Goal: Task Accomplishment & Management: Manage account settings

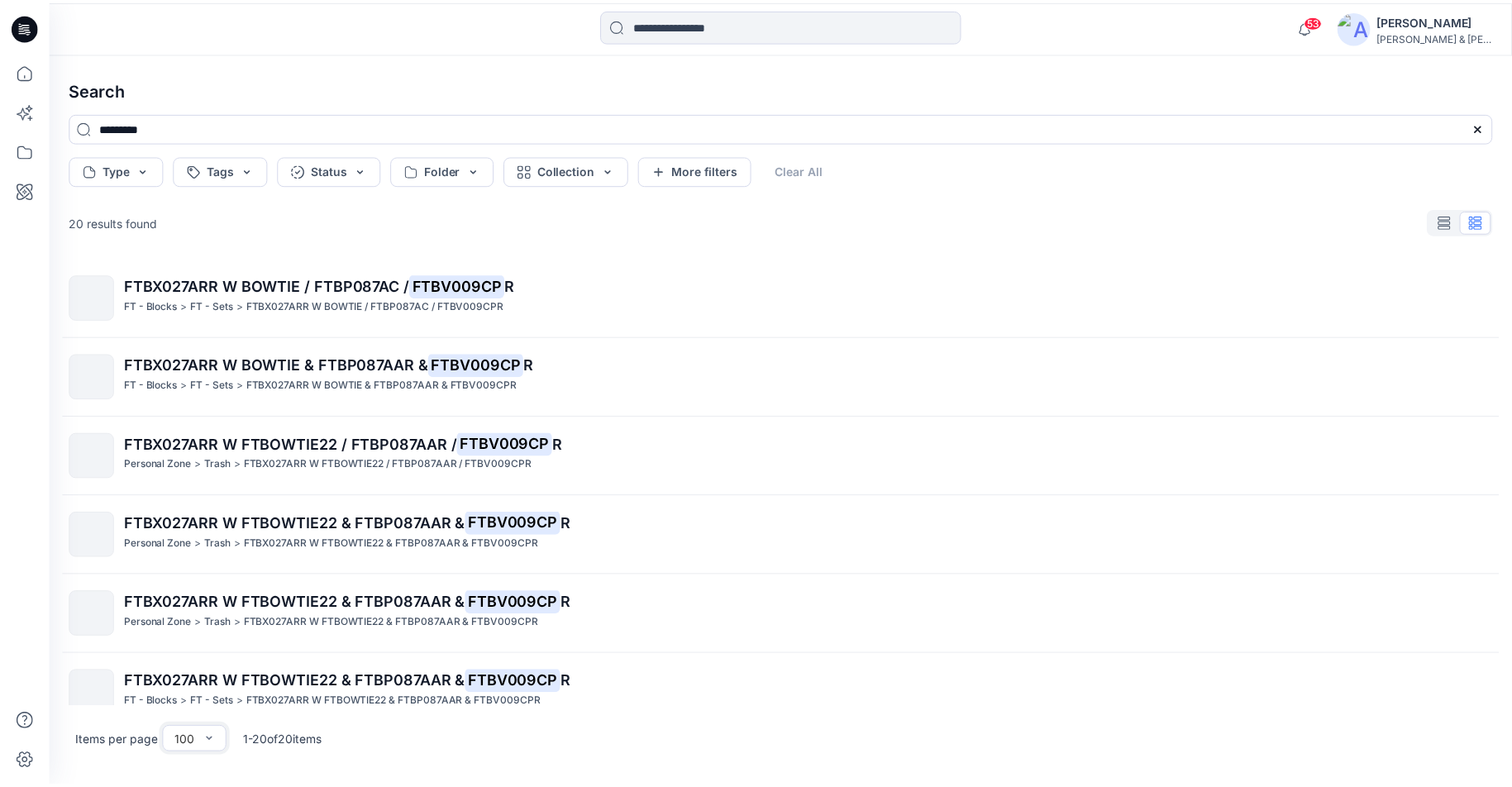
scroll to position [1137, 0]
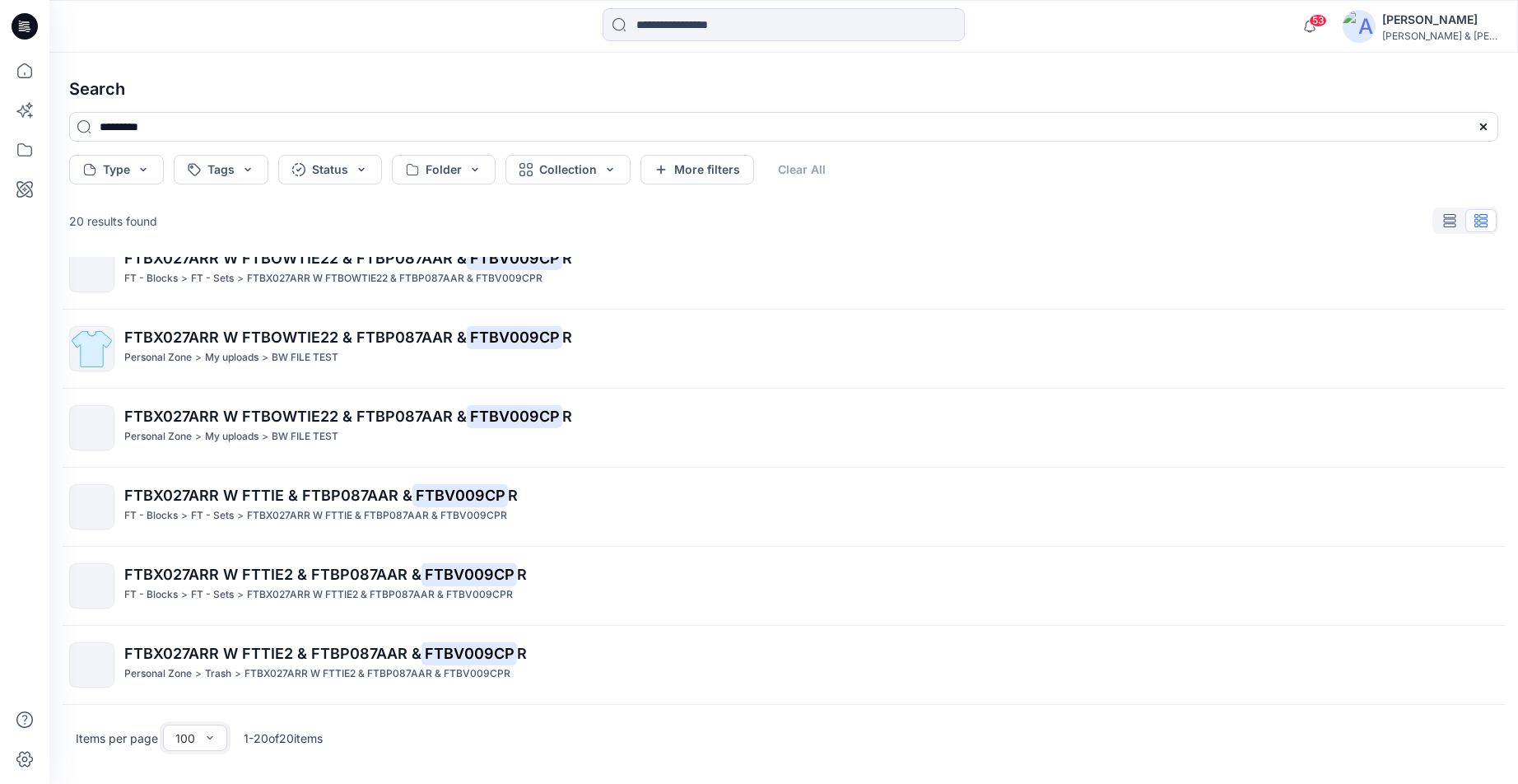
click at [27, 30] on icon at bounding box center [28, 29] width 6 height 1
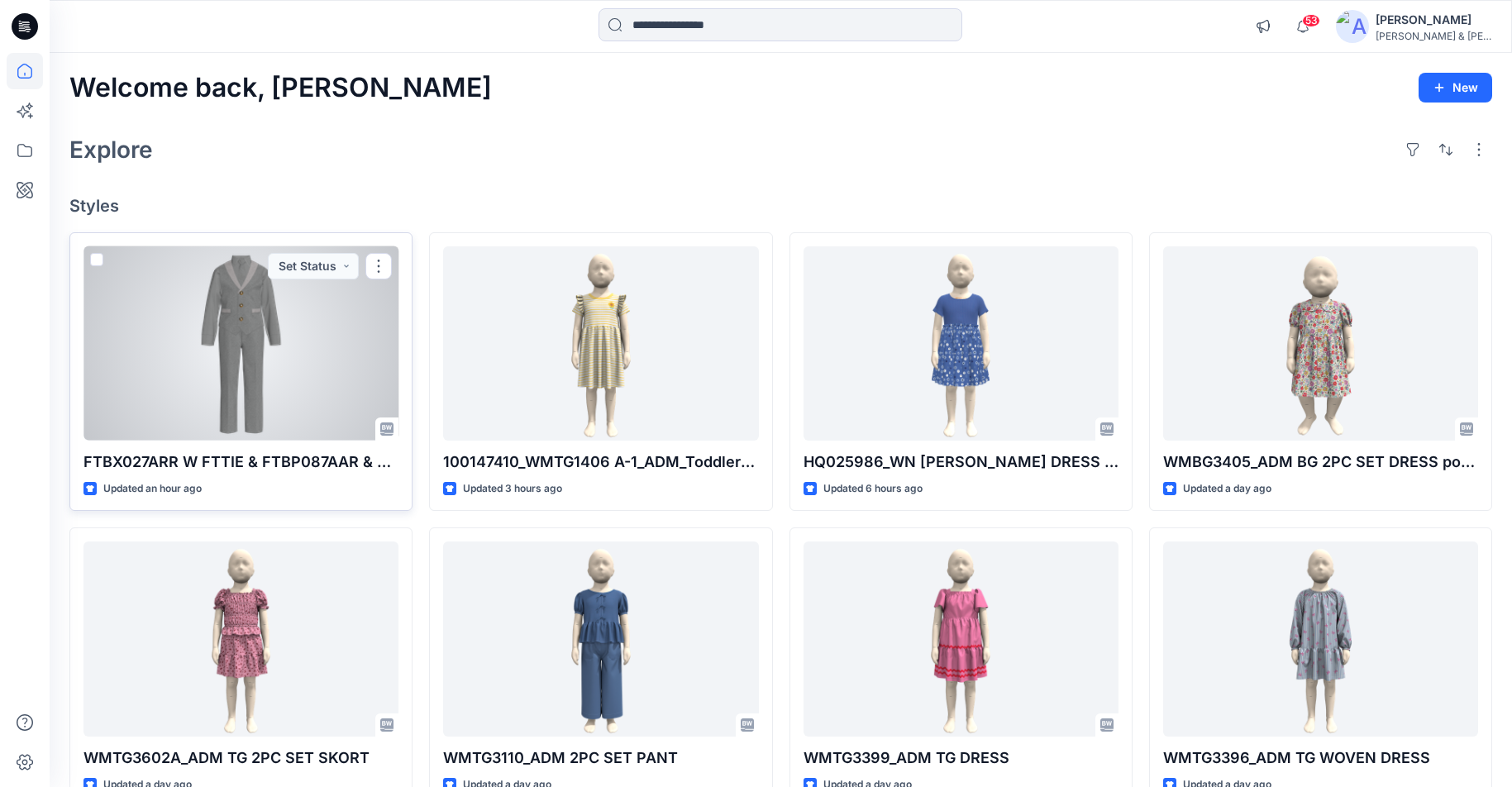
click at [288, 460] on p "FTBX027ARR W FTTIE & FTBP087AAR & FTBV009CPR" at bounding box center [241, 462] width 314 height 23
click at [341, 261] on button "Set Status" at bounding box center [313, 266] width 91 height 26
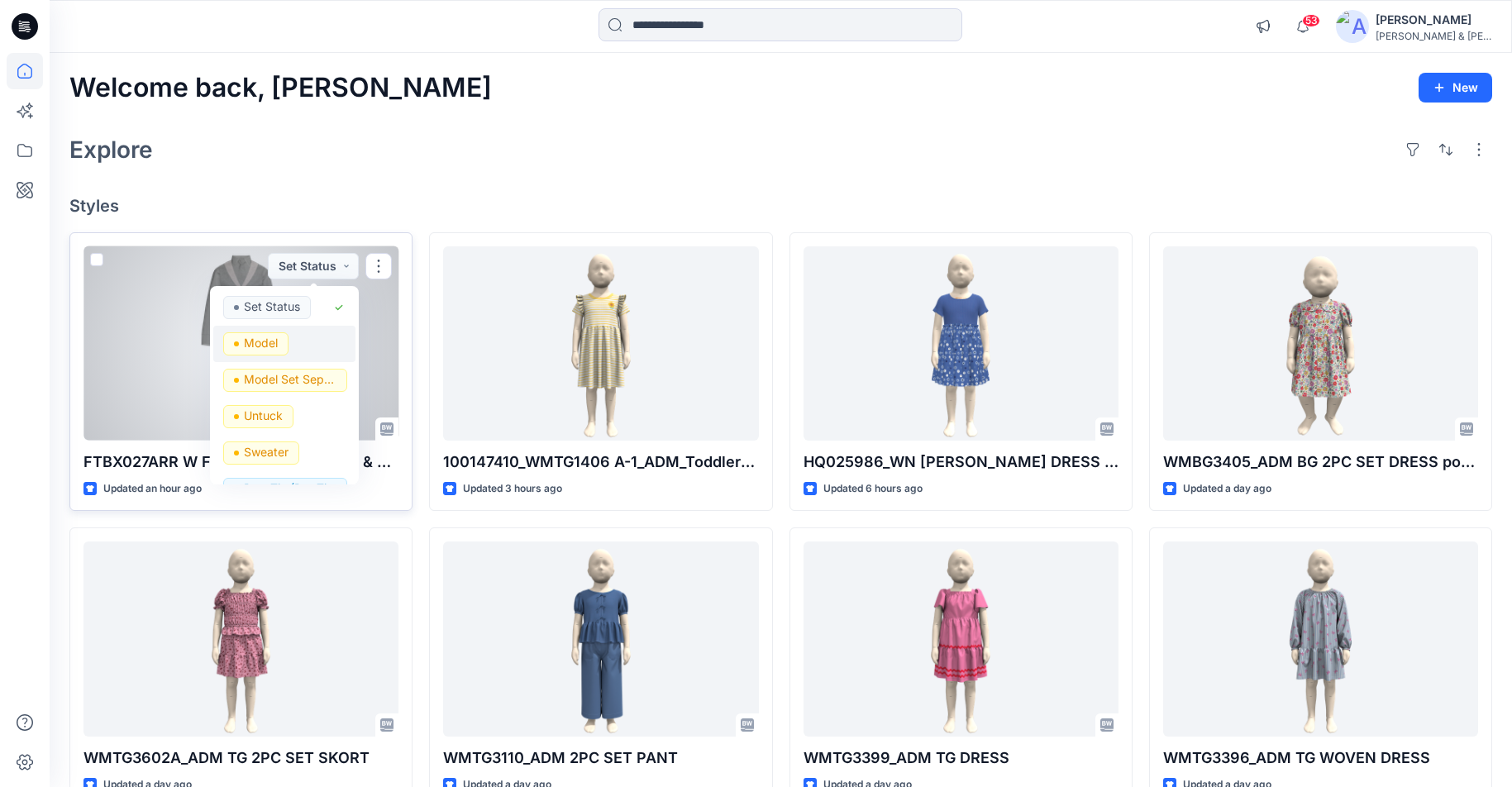
click at [254, 344] on p "Model" at bounding box center [260, 343] width 34 height 21
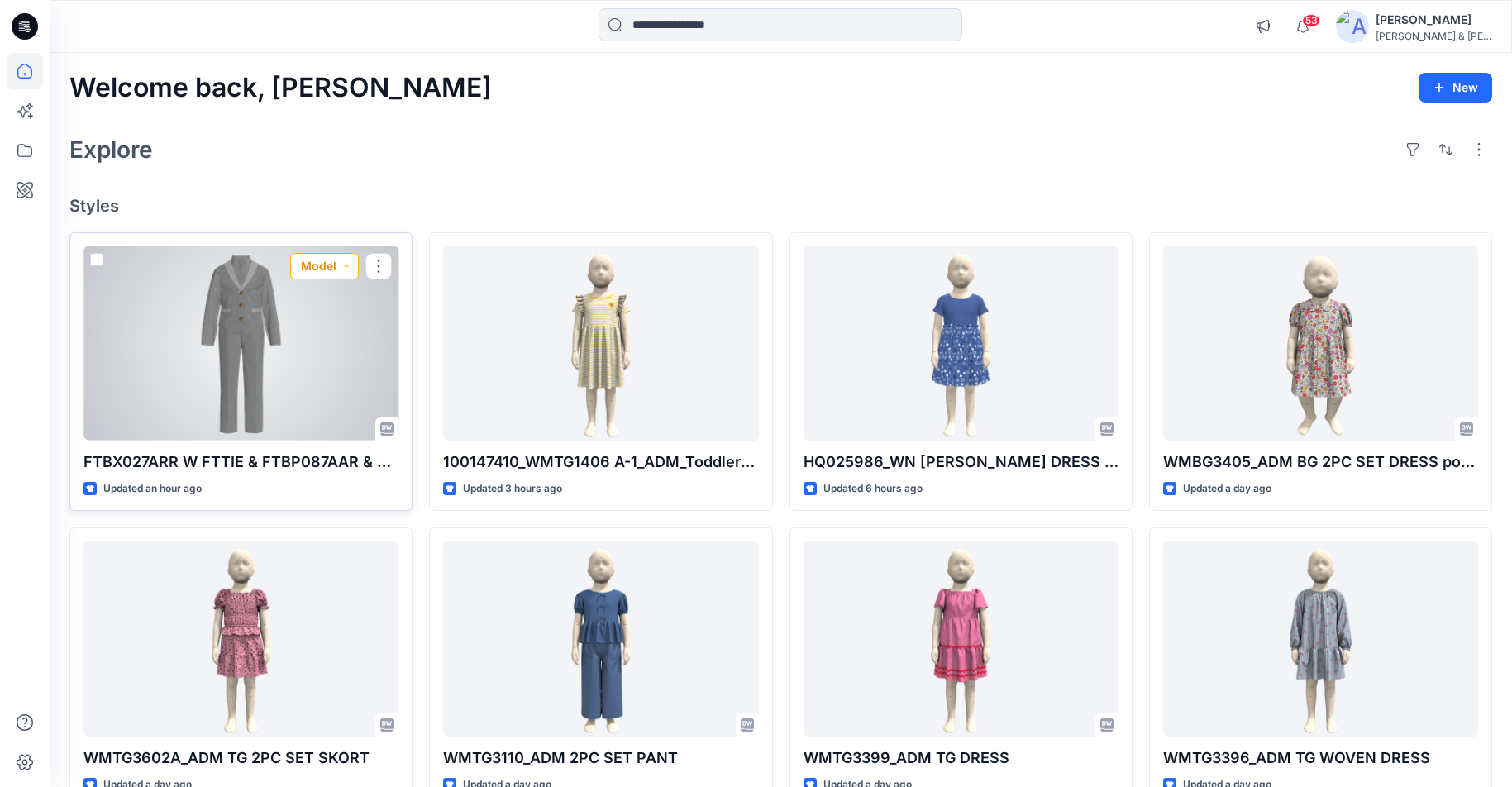
click at [331, 263] on button "Model" at bounding box center [324, 266] width 69 height 26
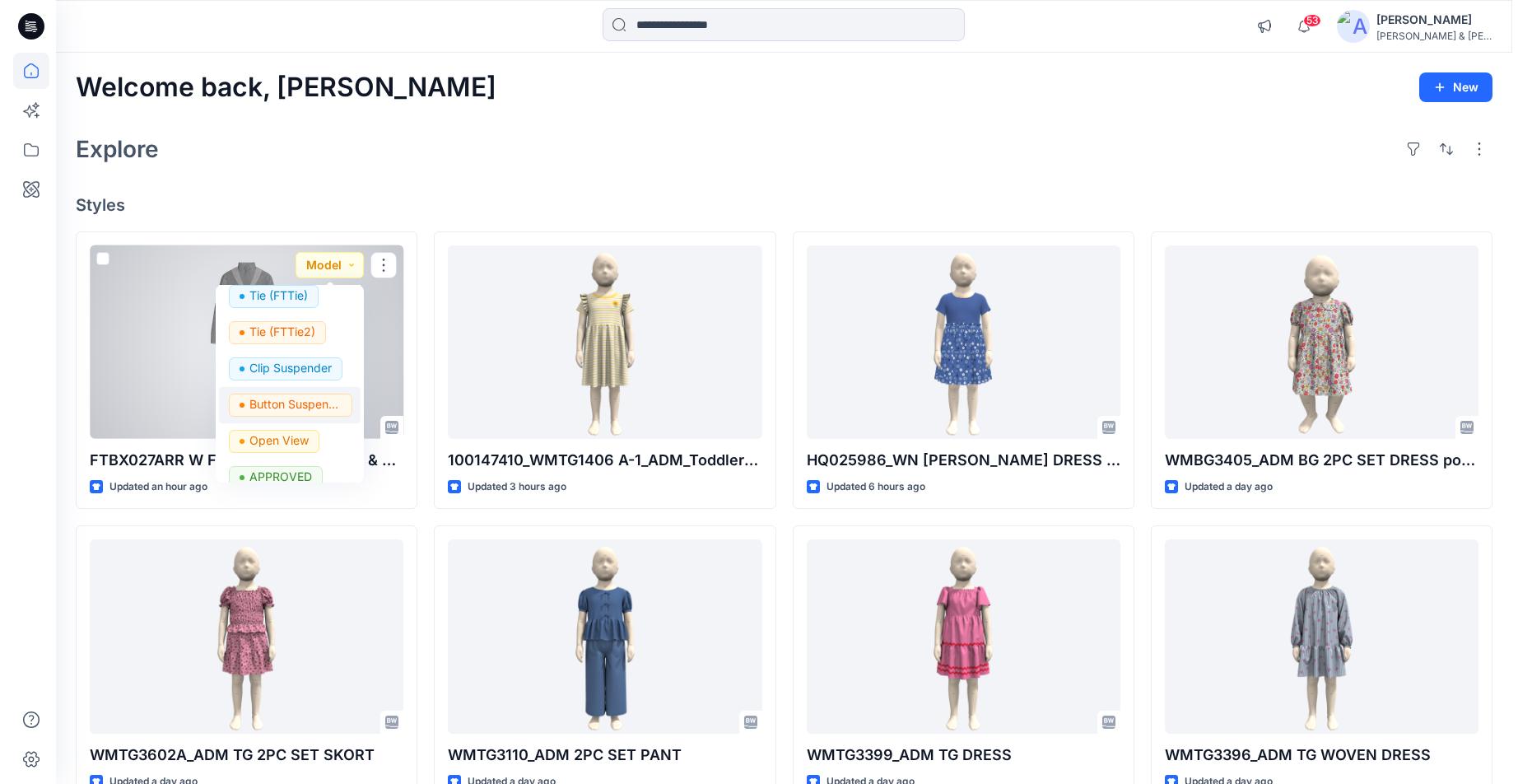
scroll to position [243, 0]
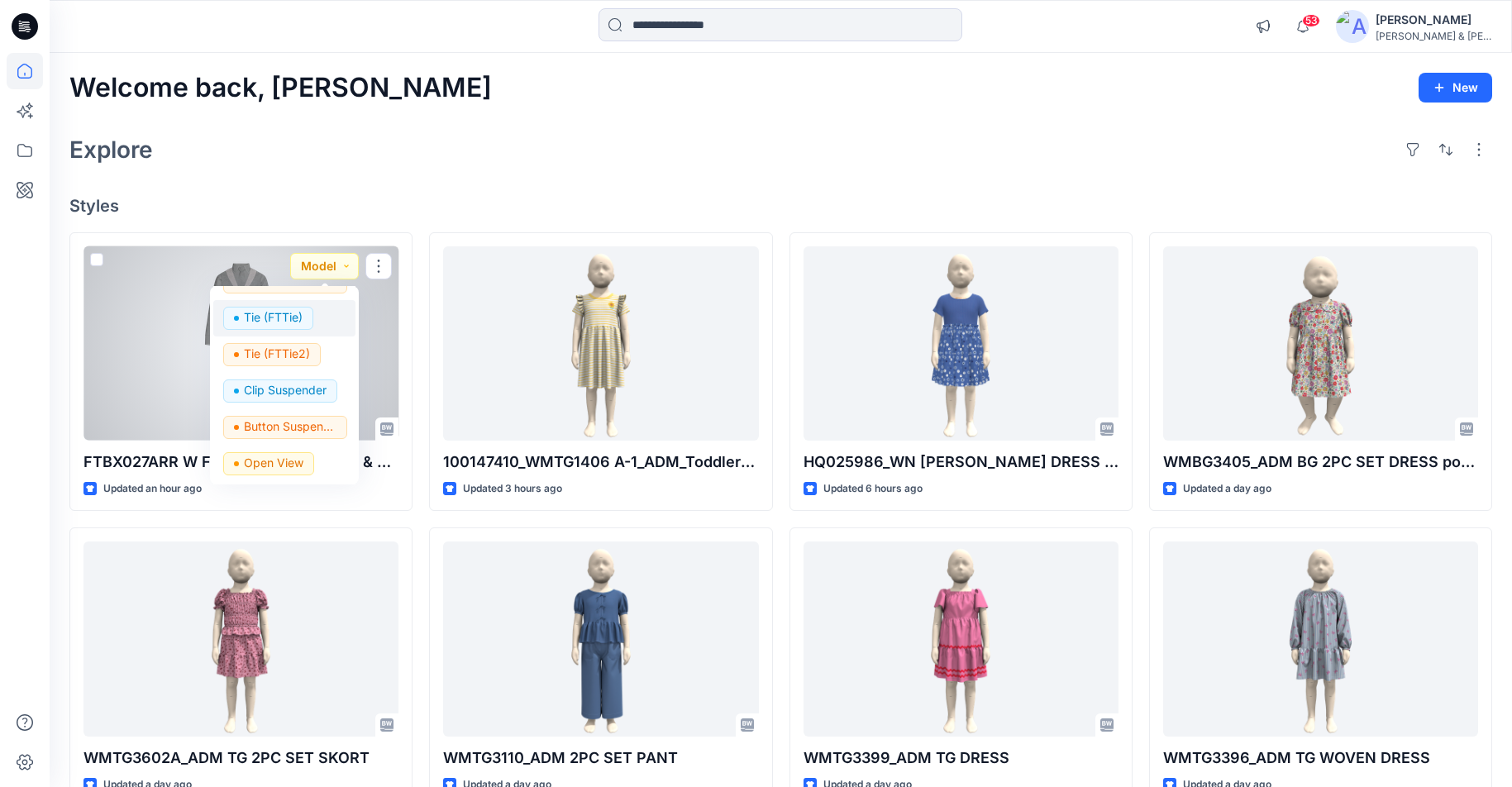
click at [279, 315] on p "Tie (FTTie)" at bounding box center [273, 317] width 58 height 21
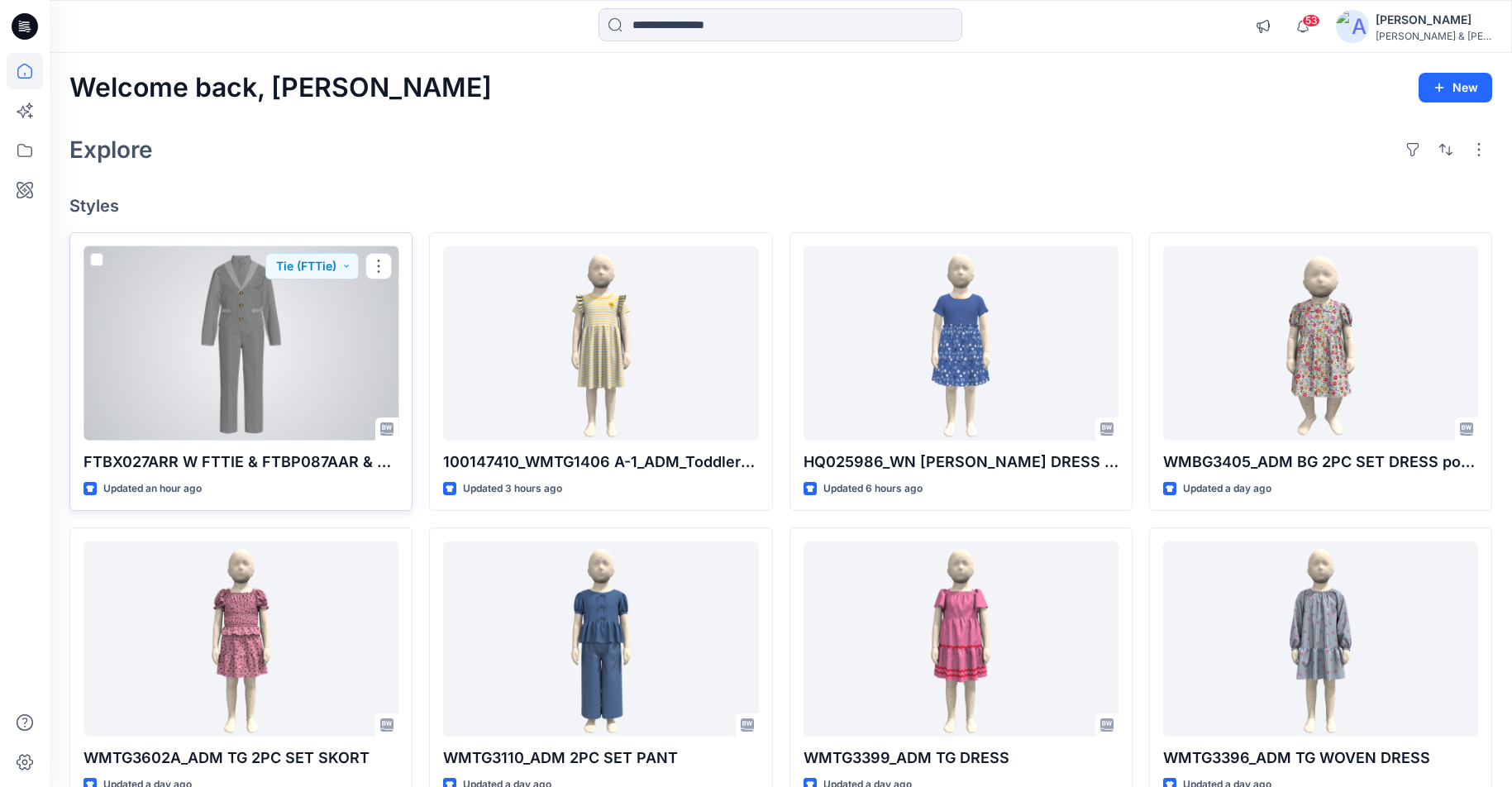
click at [253, 454] on p "FTBX027ARR W FTTIE & FTBP087AAR & FTBV009CPR" at bounding box center [241, 462] width 314 height 23
click at [243, 376] on div at bounding box center [241, 344] width 314 height 194
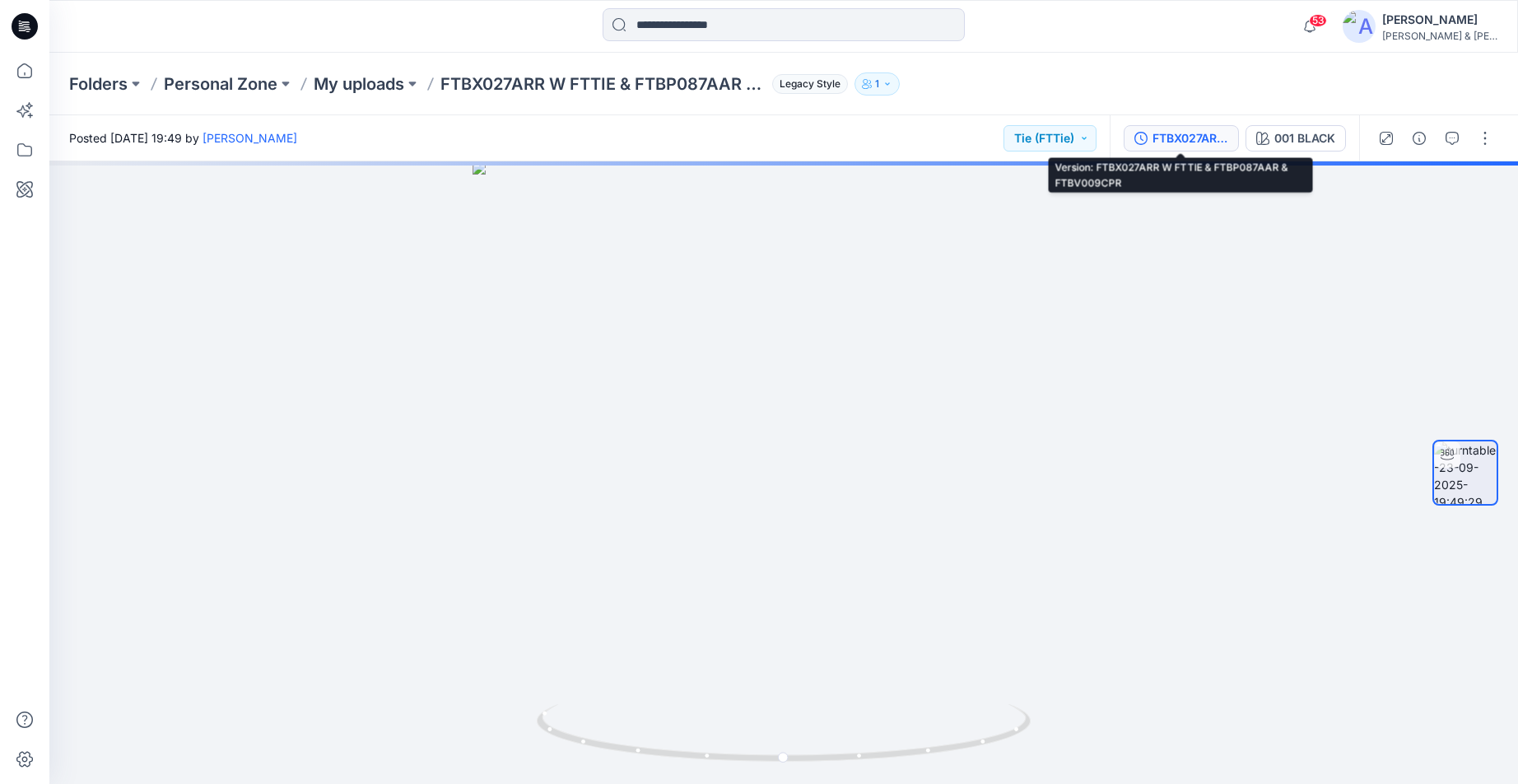
click at [1209, 141] on div "FTBX027ARR W FTTIE & FTBP087AAR & FTBV009CPR" at bounding box center [1190, 138] width 75 height 18
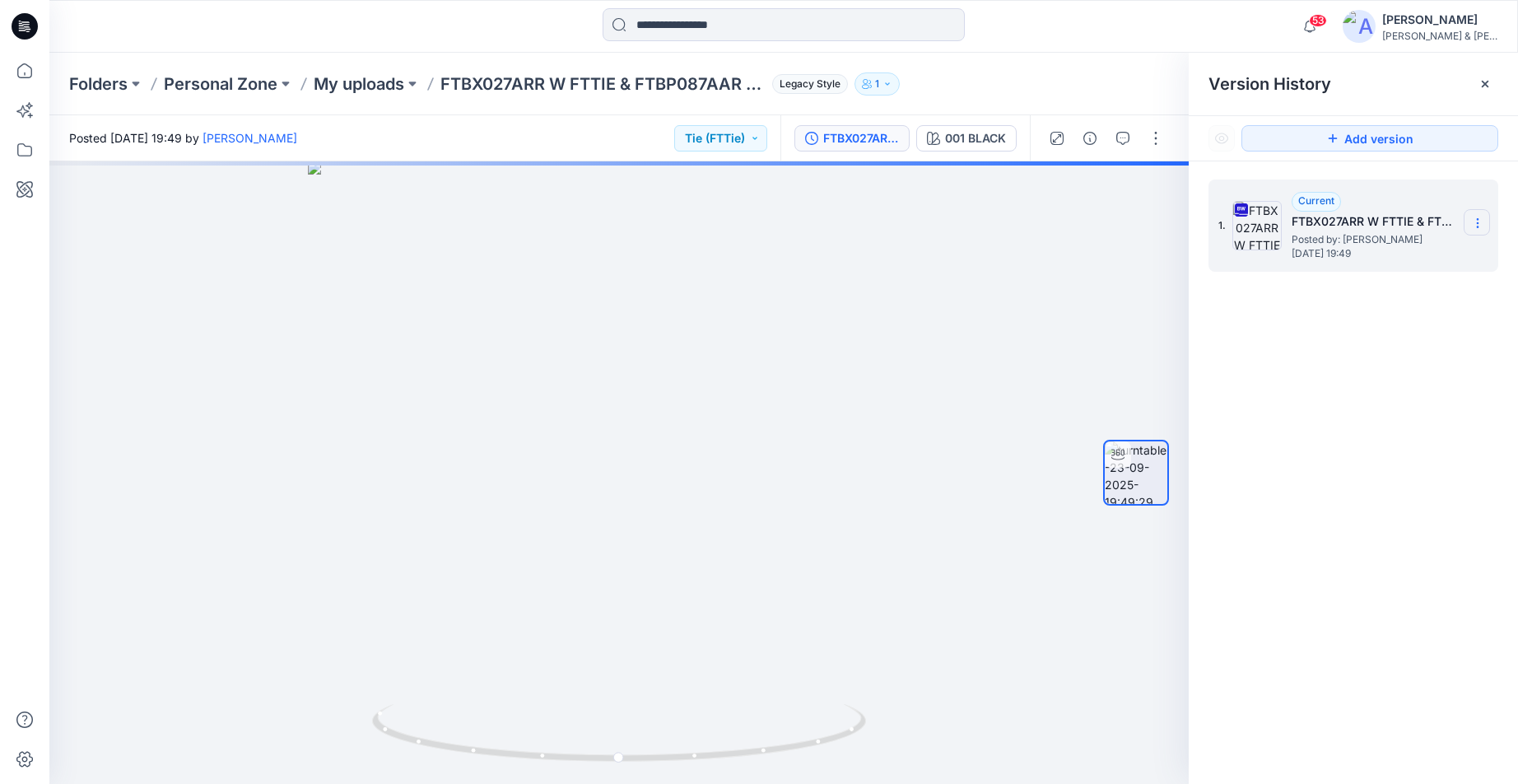
click at [1482, 225] on icon at bounding box center [1478, 223] width 14 height 14
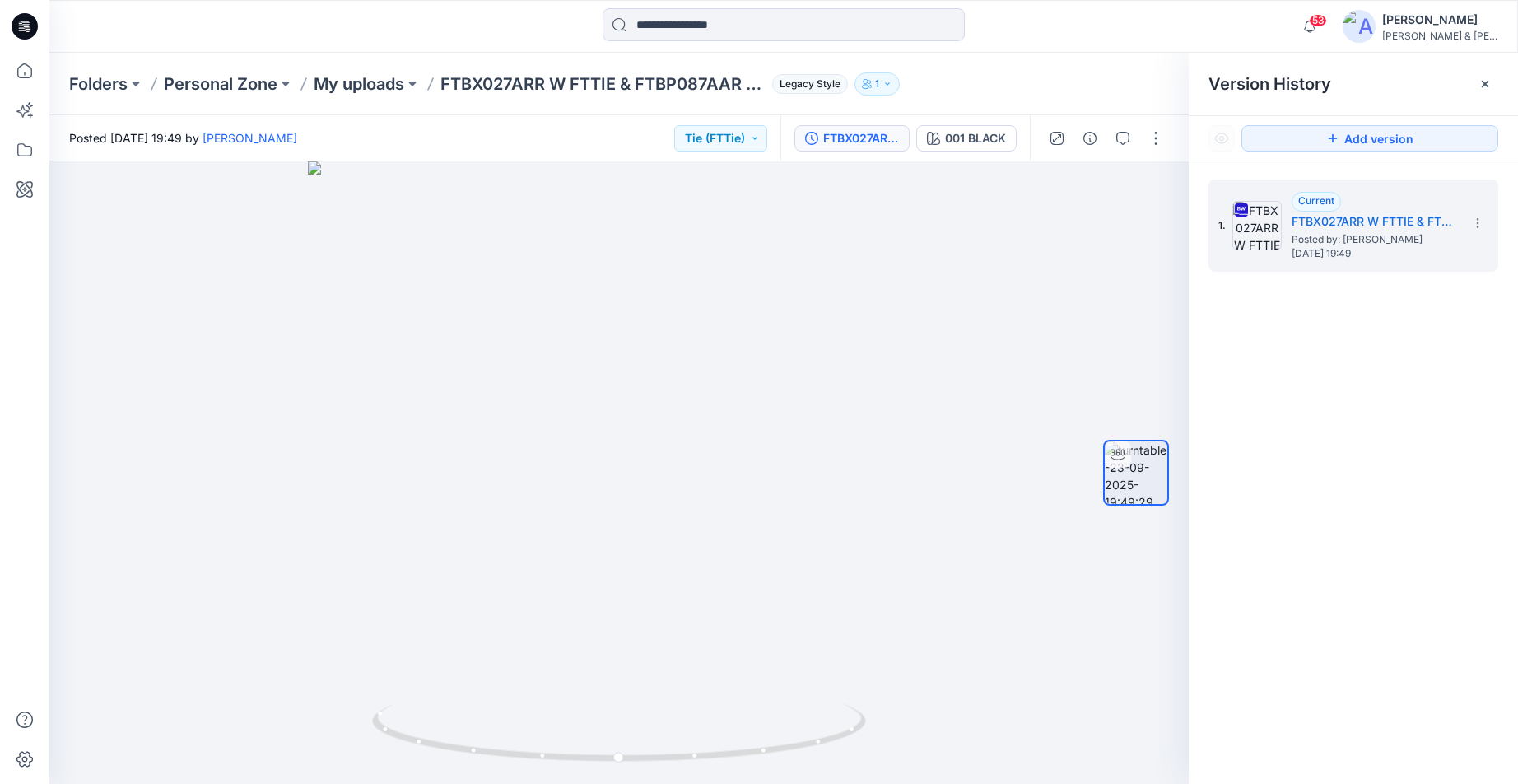
click at [1360, 449] on div "1. Current FTBX027ARR W FTTIE & FTBP087AAR & FTBV009CPR Posted by: Emily Reynag…" at bounding box center [1354, 484] width 330 height 647
click at [1489, 84] on icon at bounding box center [1486, 84] width 14 height 14
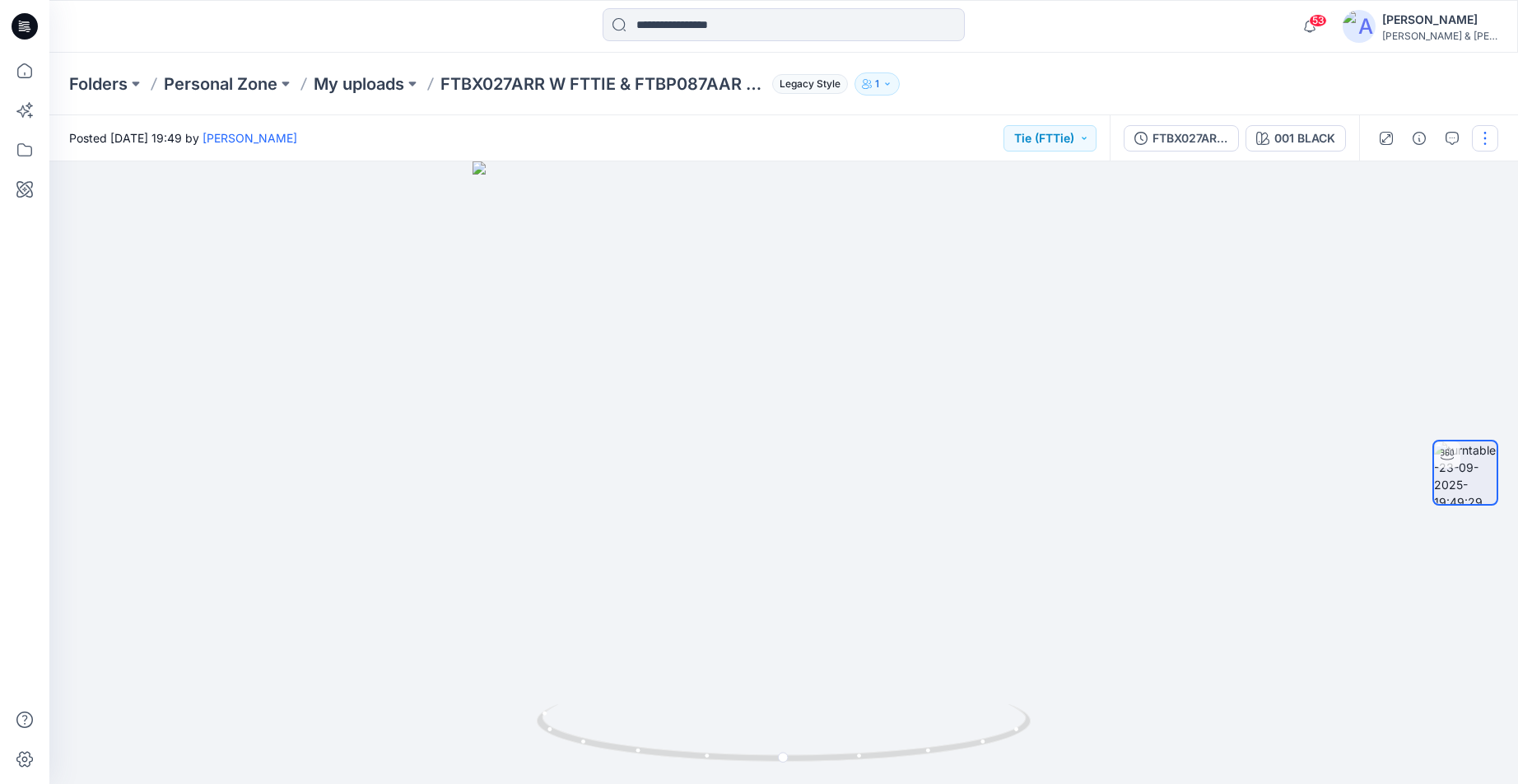
click at [1491, 148] on button "button" at bounding box center [1485, 137] width 26 height 26
click at [1386, 181] on p "Edit" at bounding box center [1380, 177] width 20 height 17
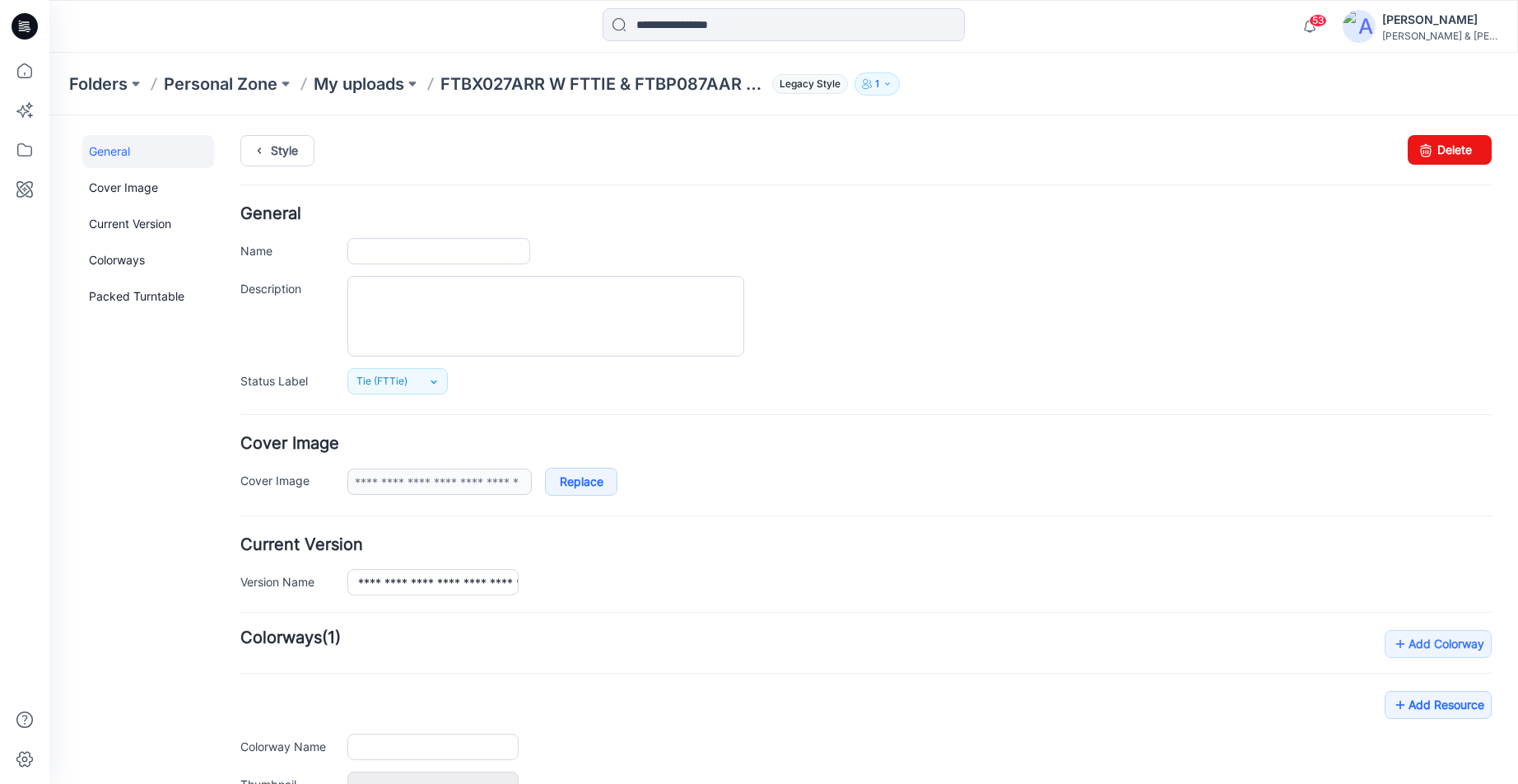
type input "**********"
type input "*********"
type input "**********"
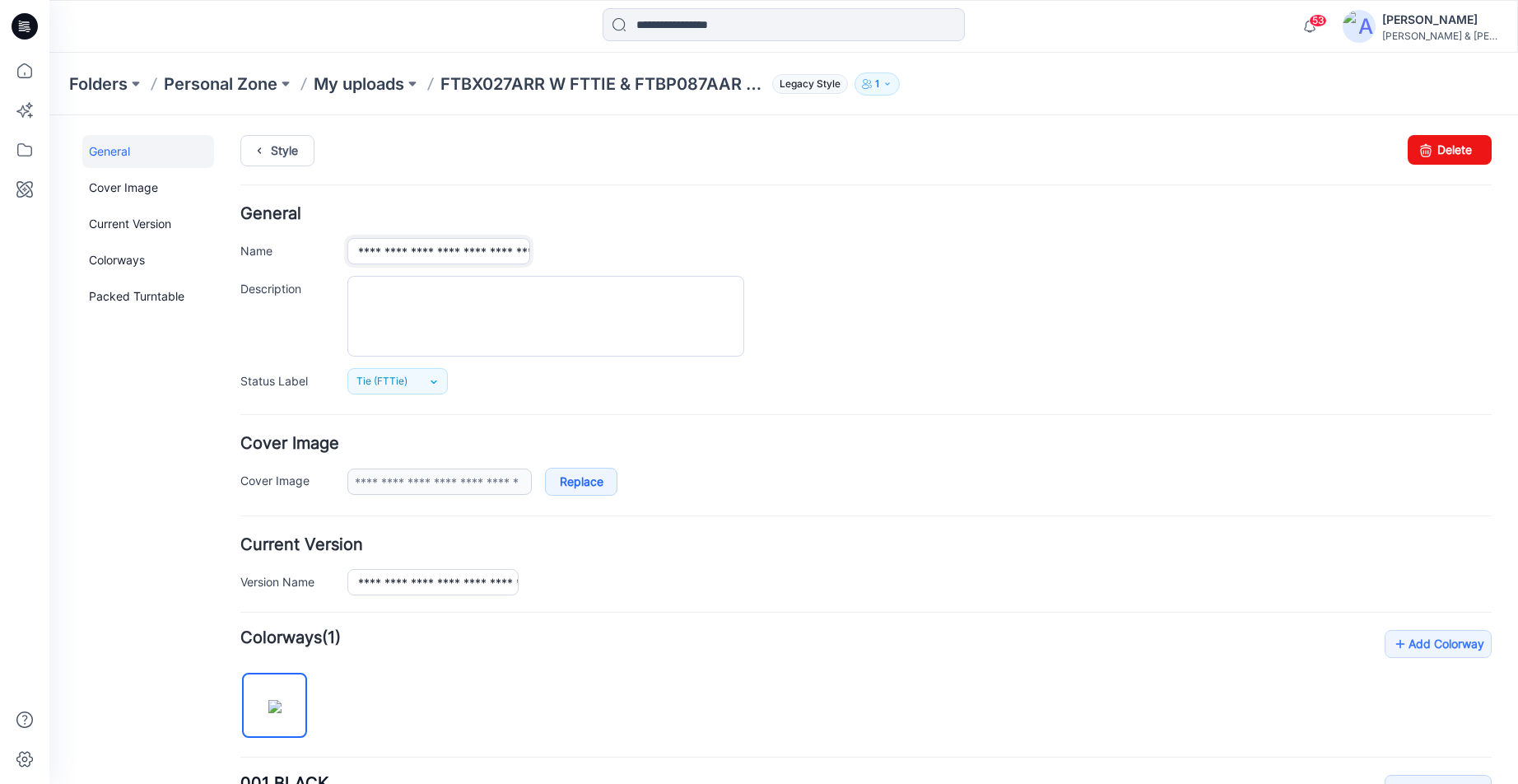
drag, startPoint x: 359, startPoint y: 252, endPoint x: 561, endPoint y: 247, distance: 202.1
click at [561, 247] on div "**********" at bounding box center [920, 250] width 1145 height 26
click at [691, 191] on div "Style Changes Saved Delete" at bounding box center [866, 170] width 1252 height 71
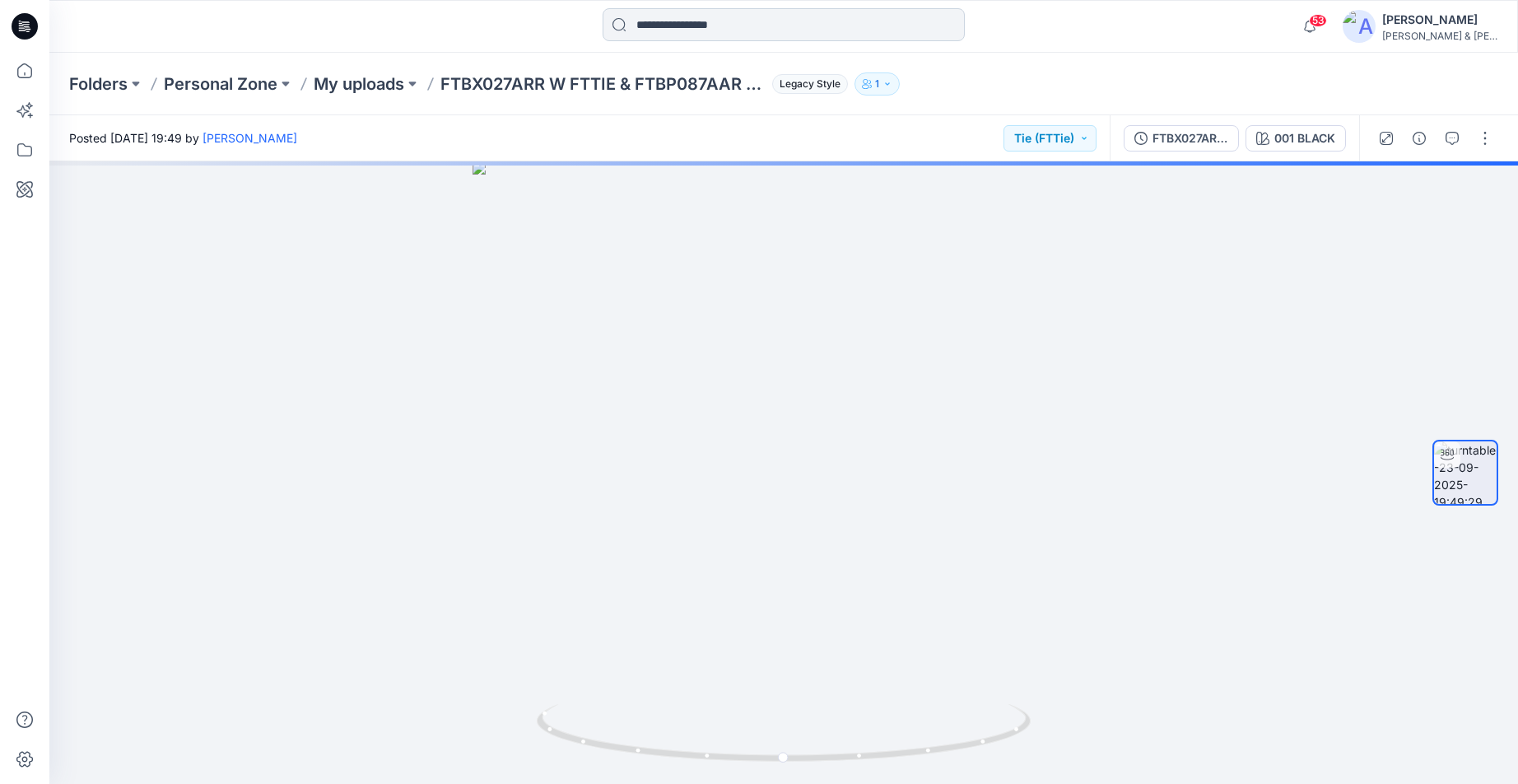
click at [774, 26] on input at bounding box center [783, 25] width 363 height 33
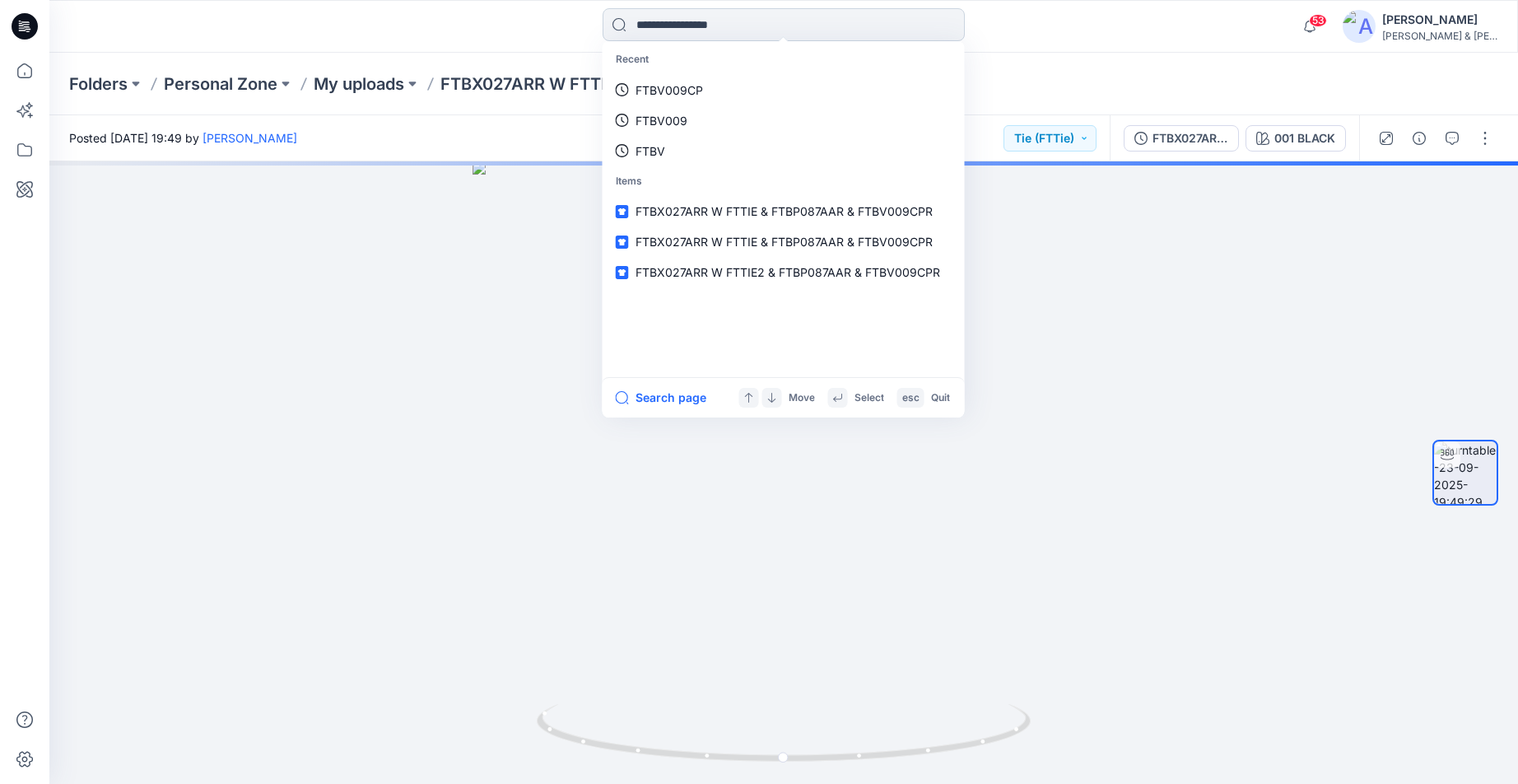
paste input "**********"
type input "**********"
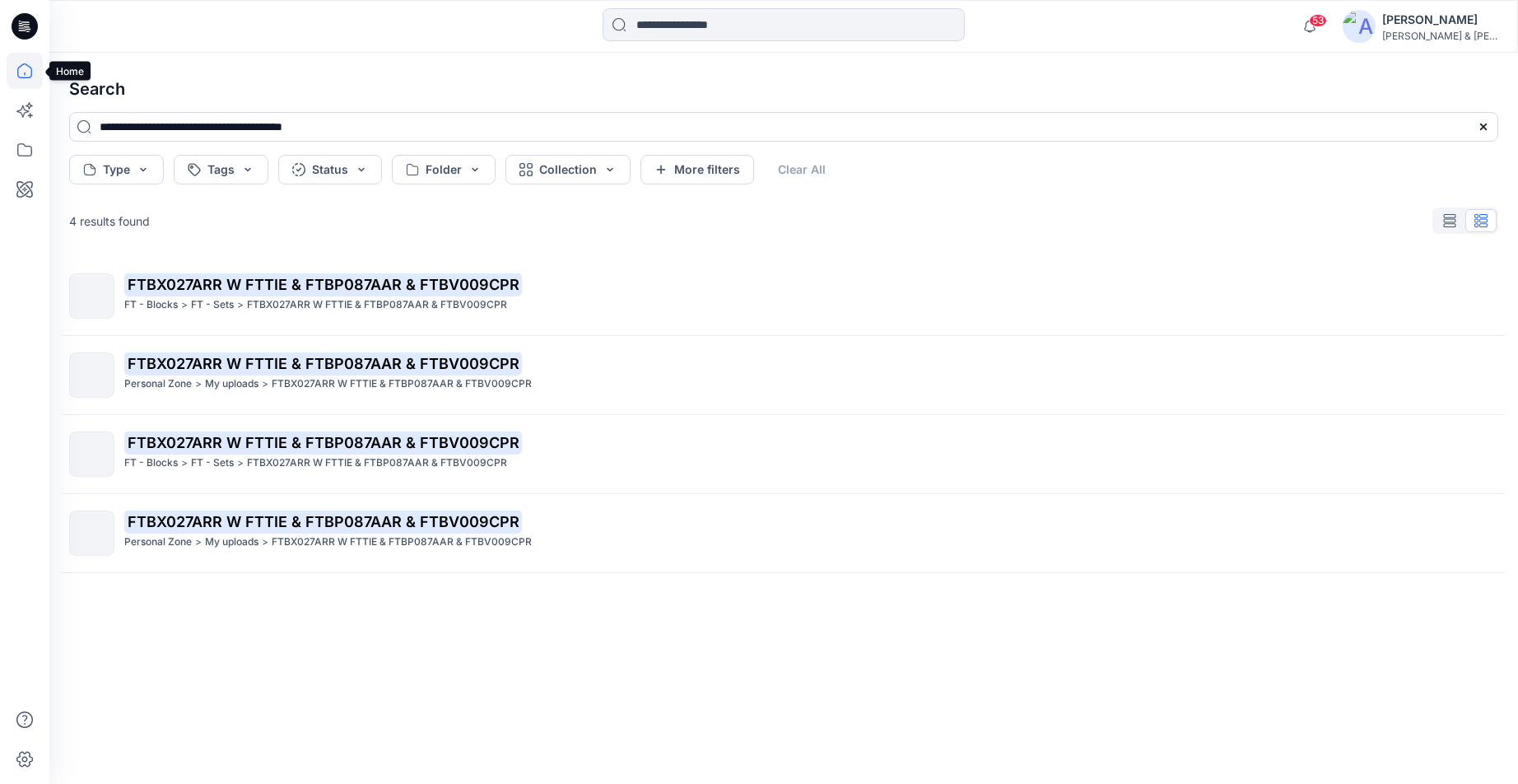
click at [18, 64] on icon at bounding box center [24, 71] width 36 height 36
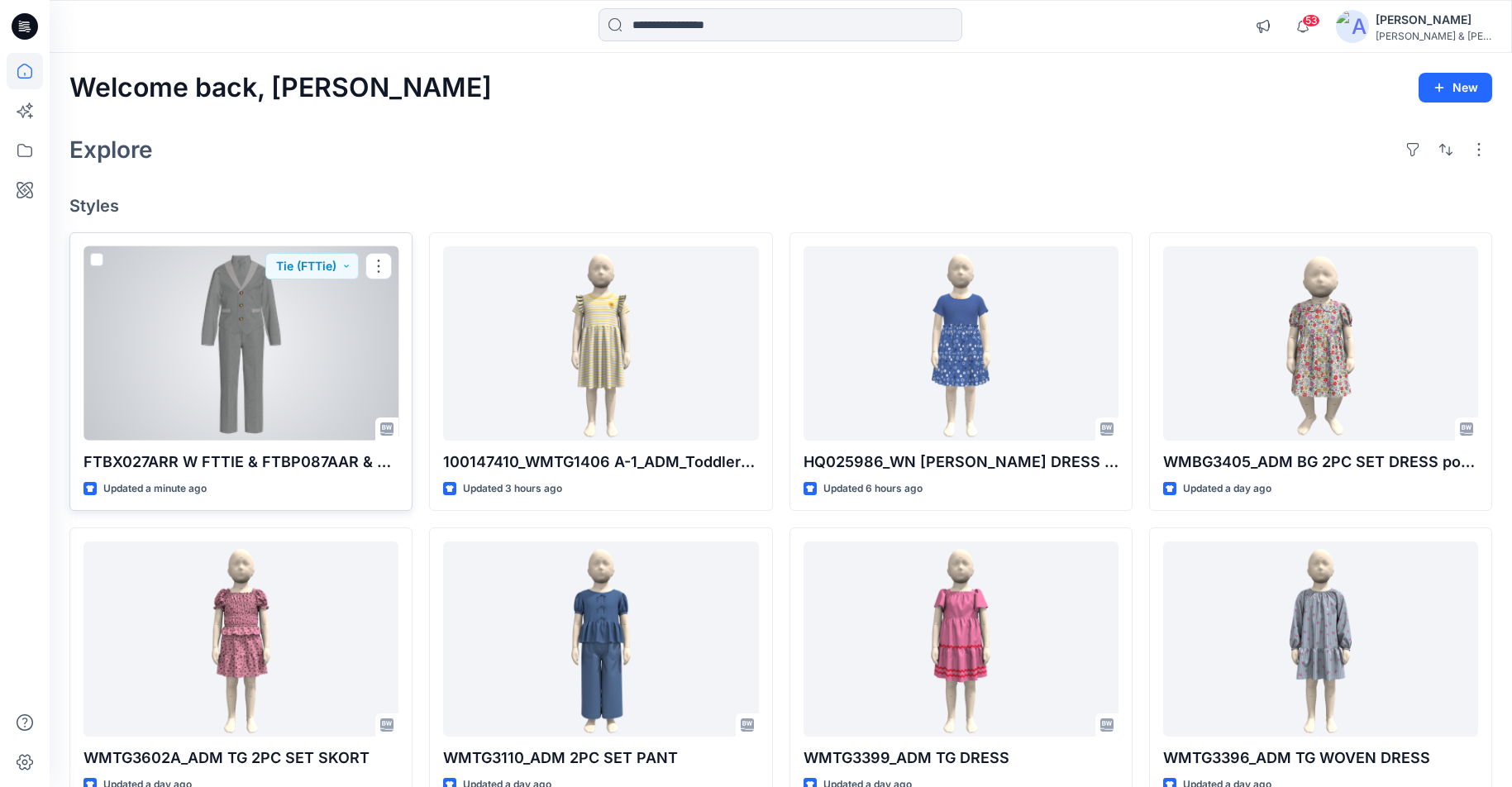
click at [316, 455] on p "FTBX027ARR W FTTIE & FTBP087AAR & FTBV009CPR" at bounding box center [241, 462] width 314 height 23
click at [306, 314] on div at bounding box center [241, 344] width 314 height 194
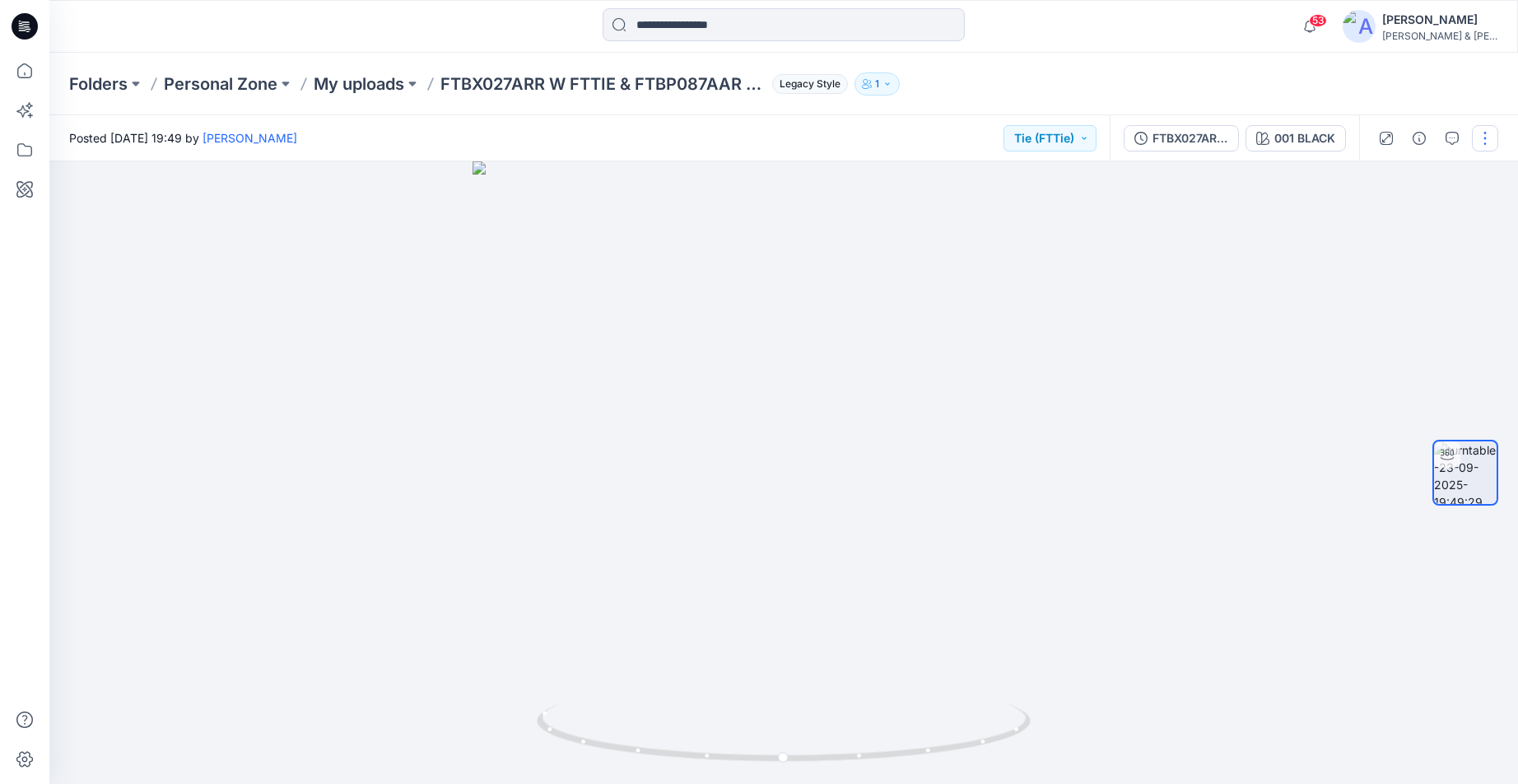
click at [1491, 138] on button "button" at bounding box center [1485, 137] width 26 height 26
click at [1377, 179] on p "Edit" at bounding box center [1380, 177] width 20 height 17
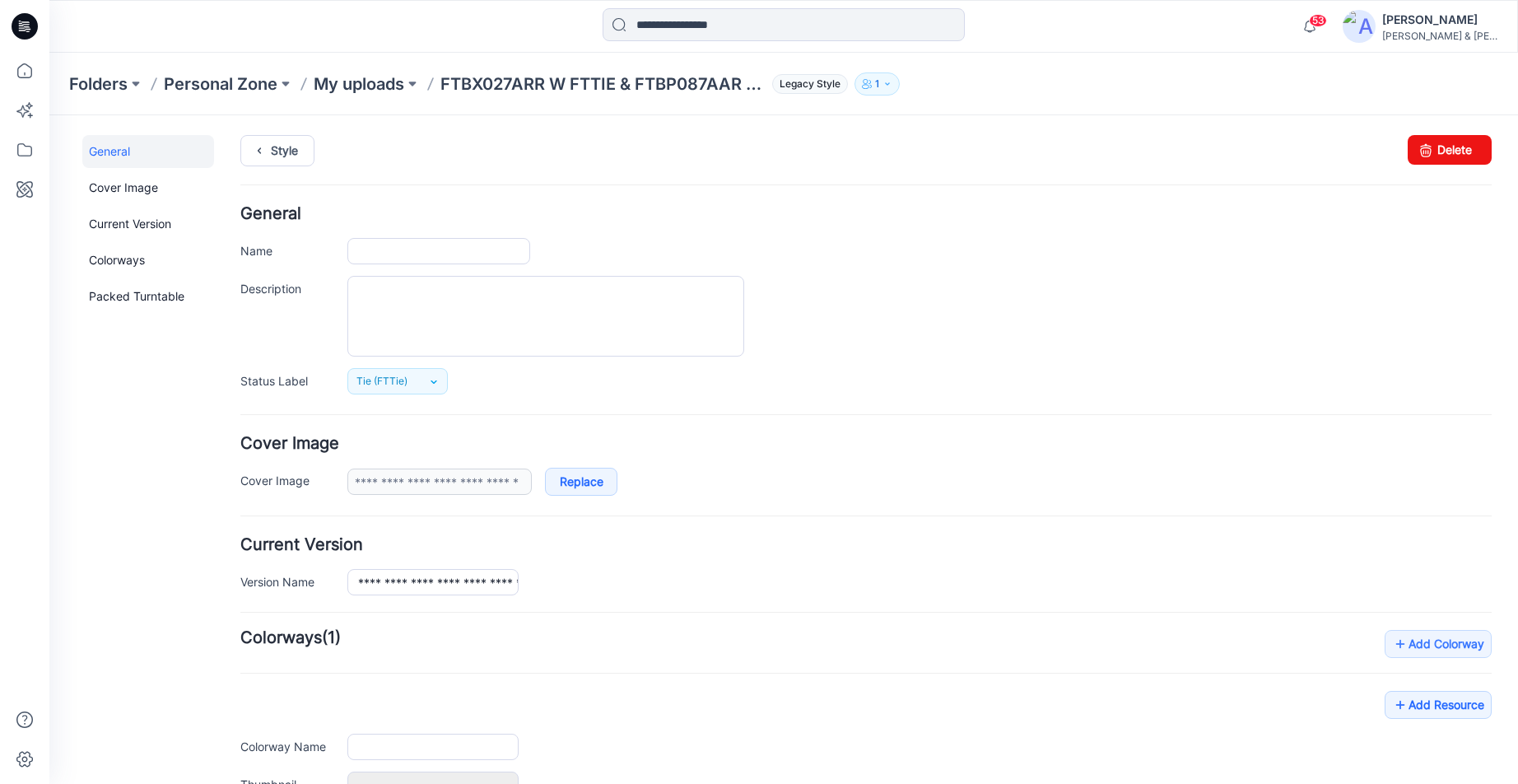
type input "**********"
type input "*********"
type input "**********"
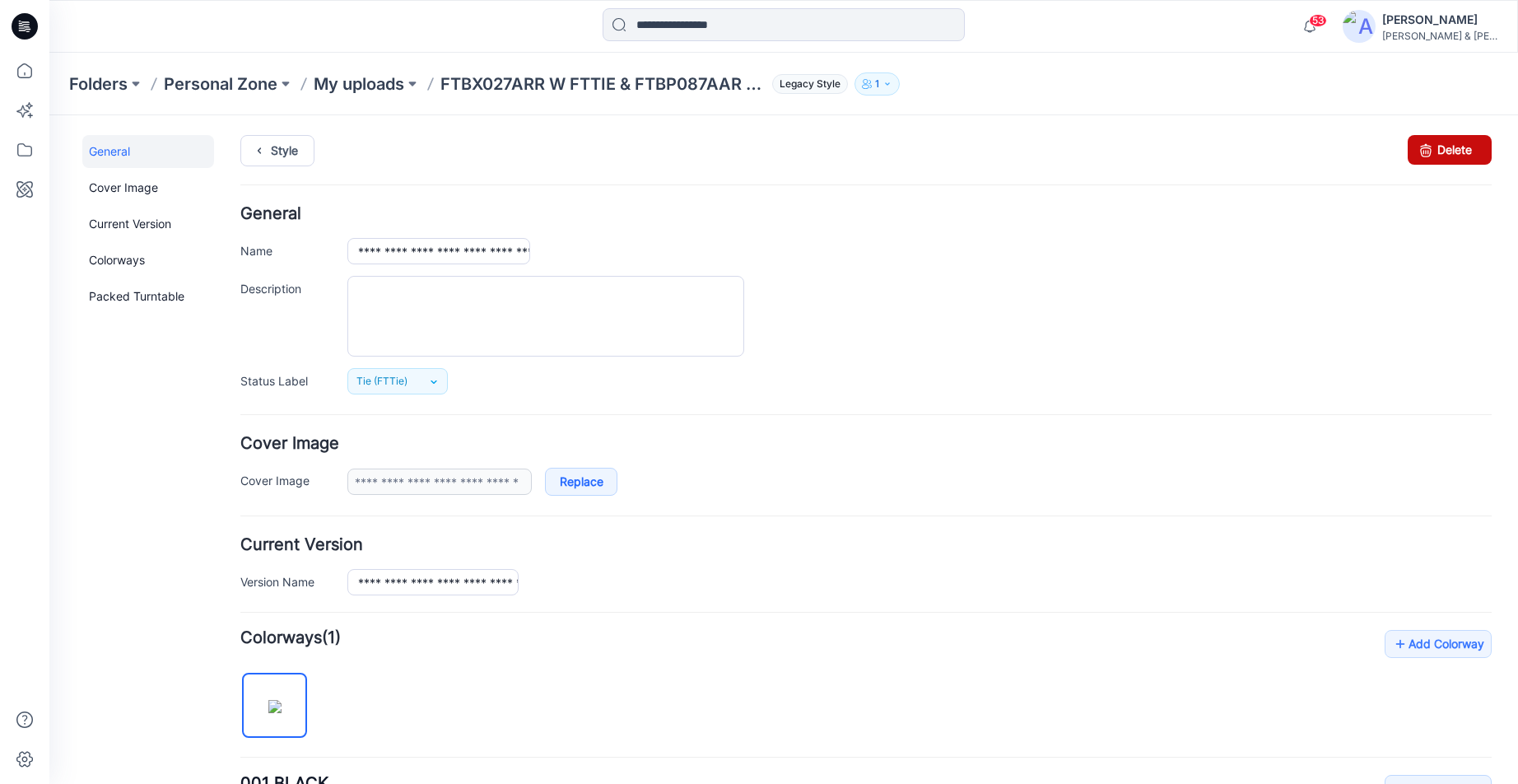
click at [1424, 148] on icon at bounding box center [1426, 150] width 23 height 30
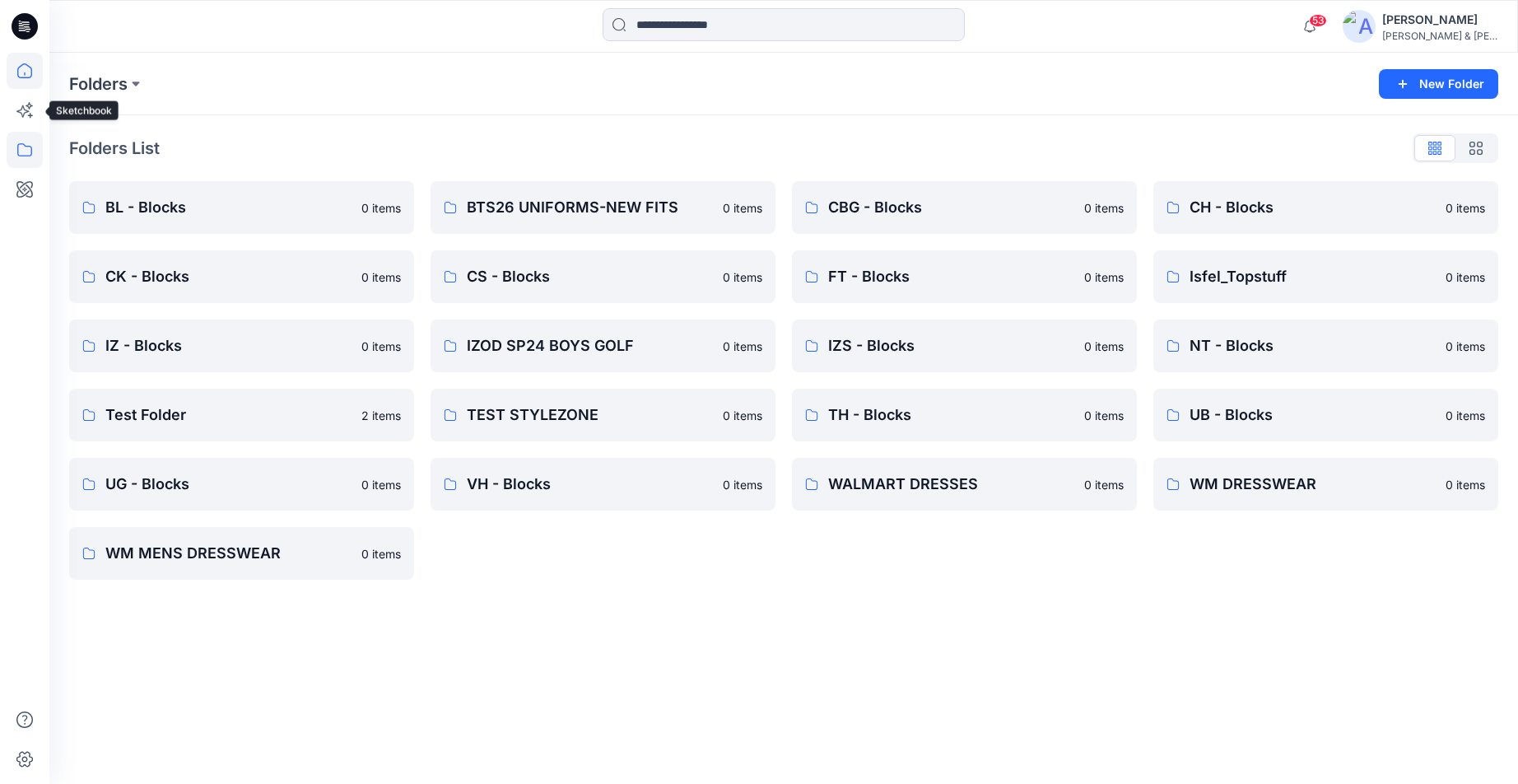
click at [30, 57] on icon at bounding box center [24, 71] width 36 height 36
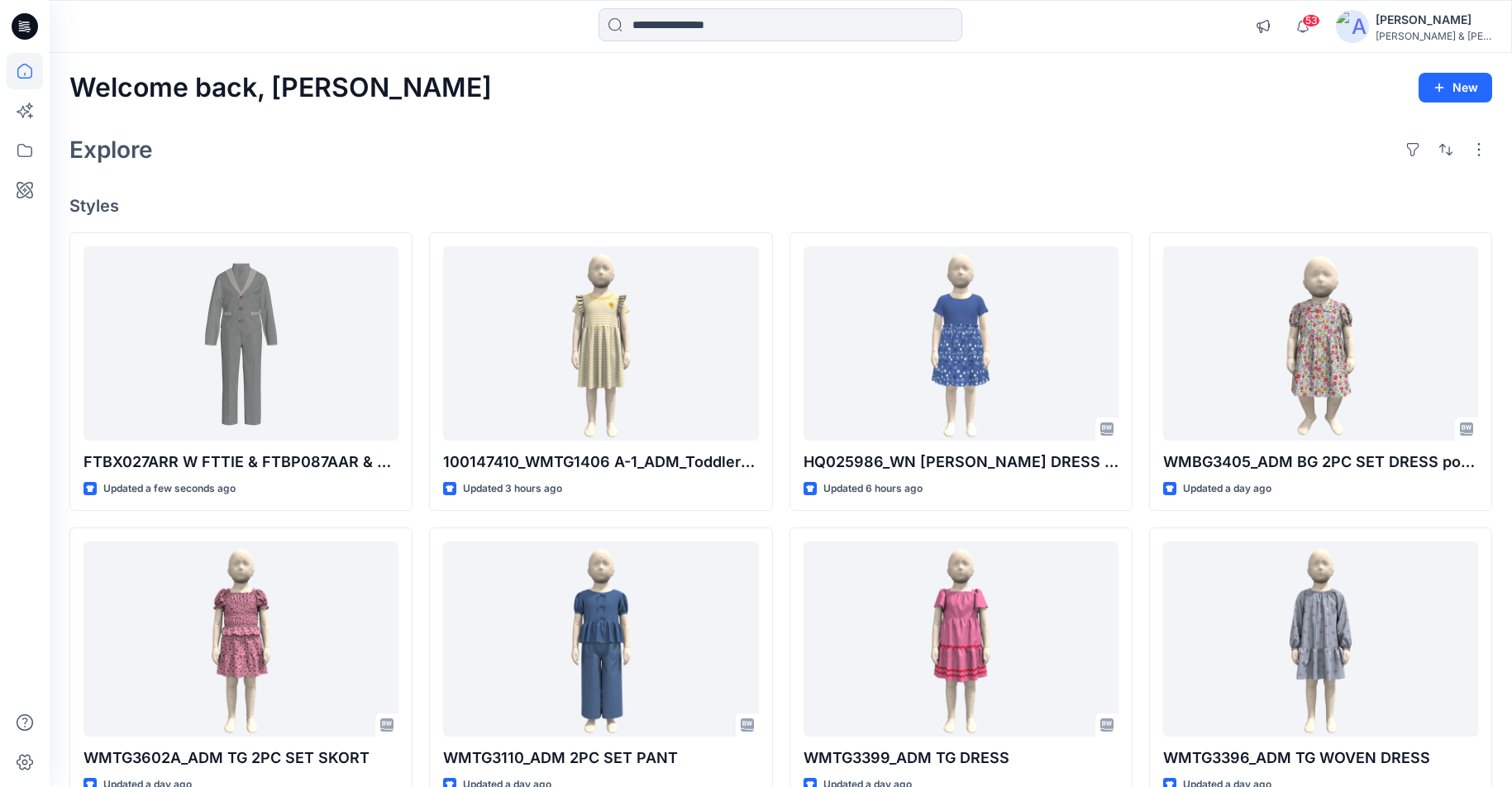
click at [921, 147] on div "Explore" at bounding box center [781, 149] width 1423 height 40
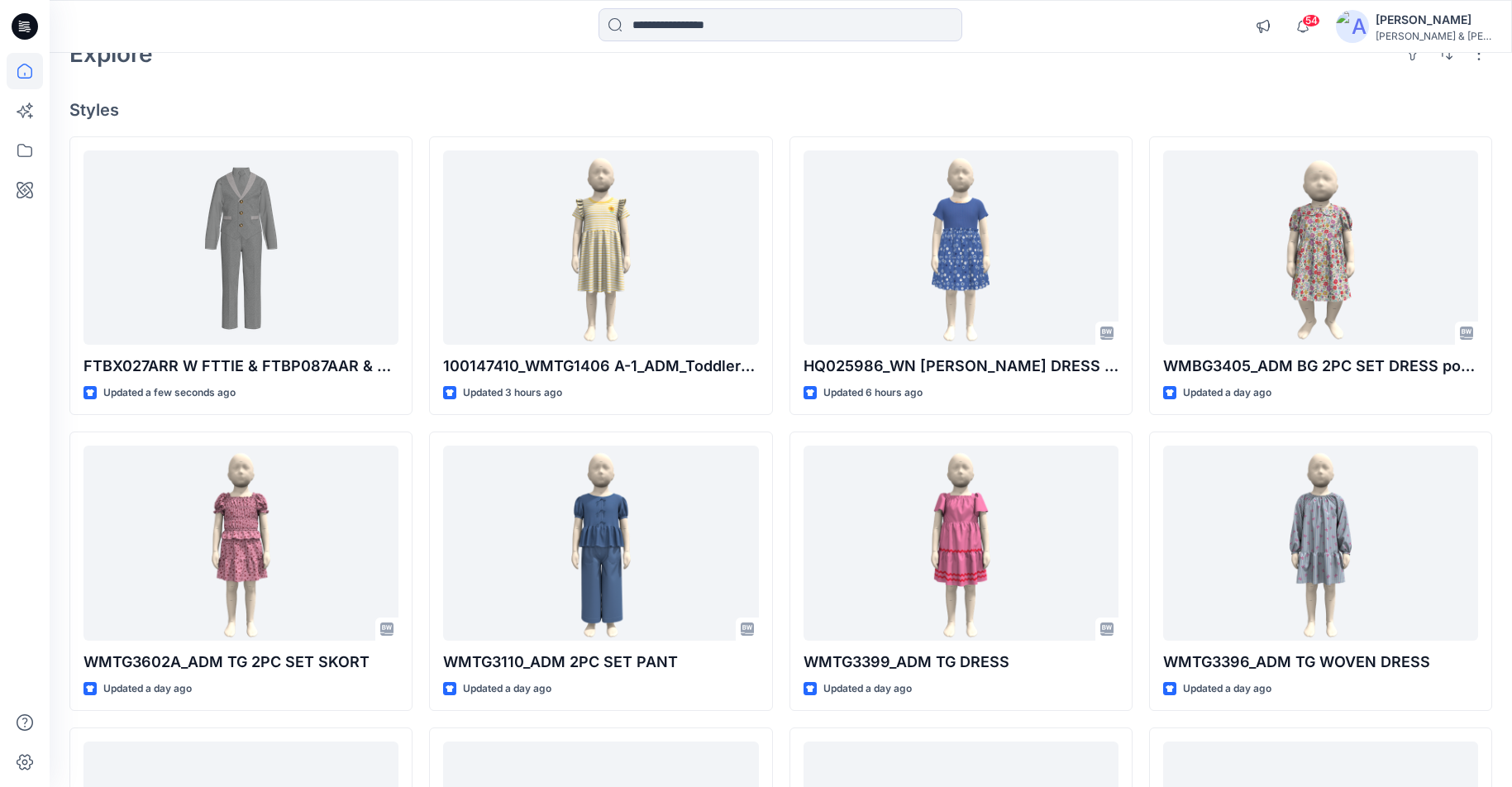
scroll to position [119, 0]
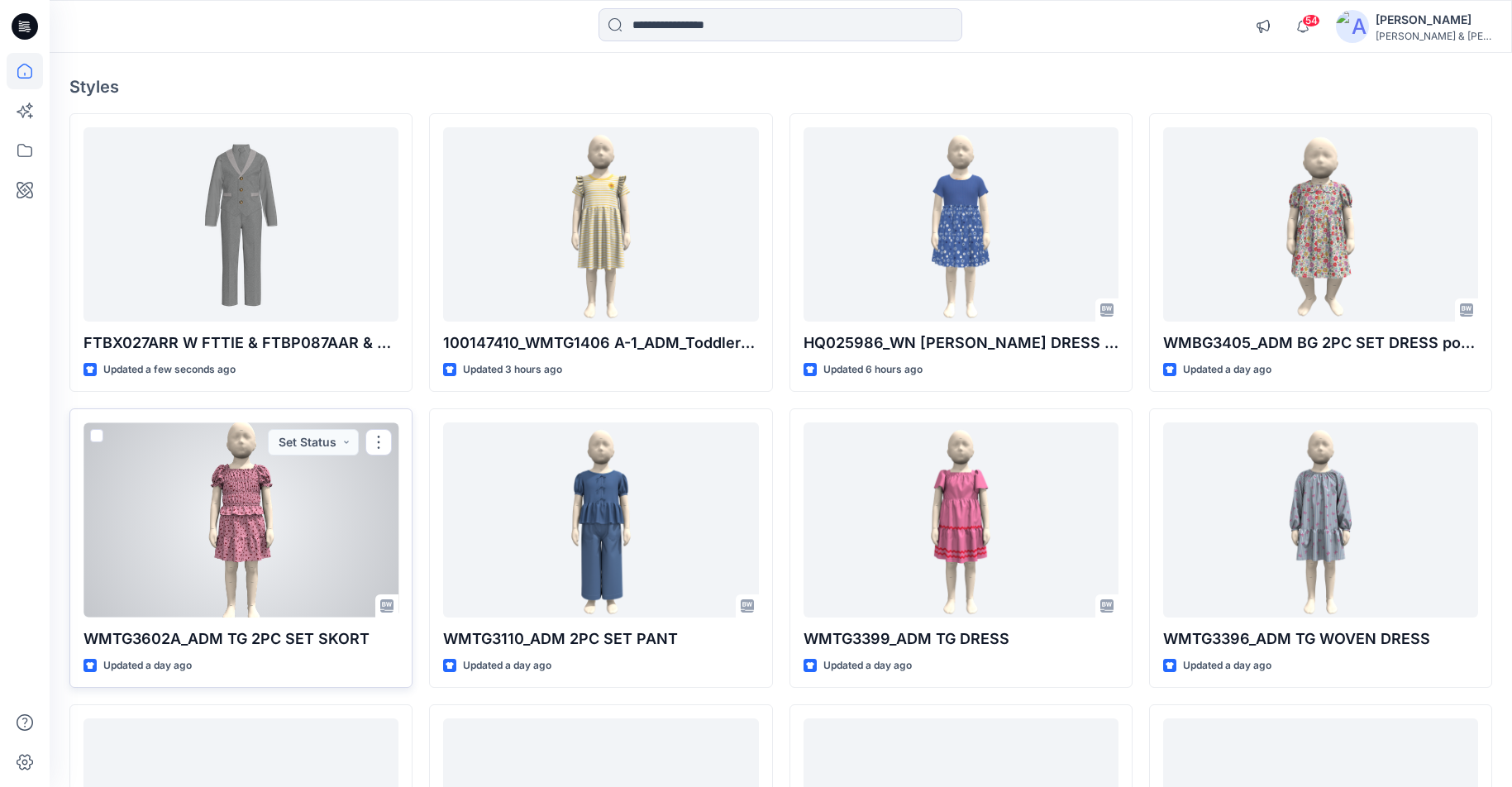
click at [232, 556] on div at bounding box center [241, 519] width 314 height 194
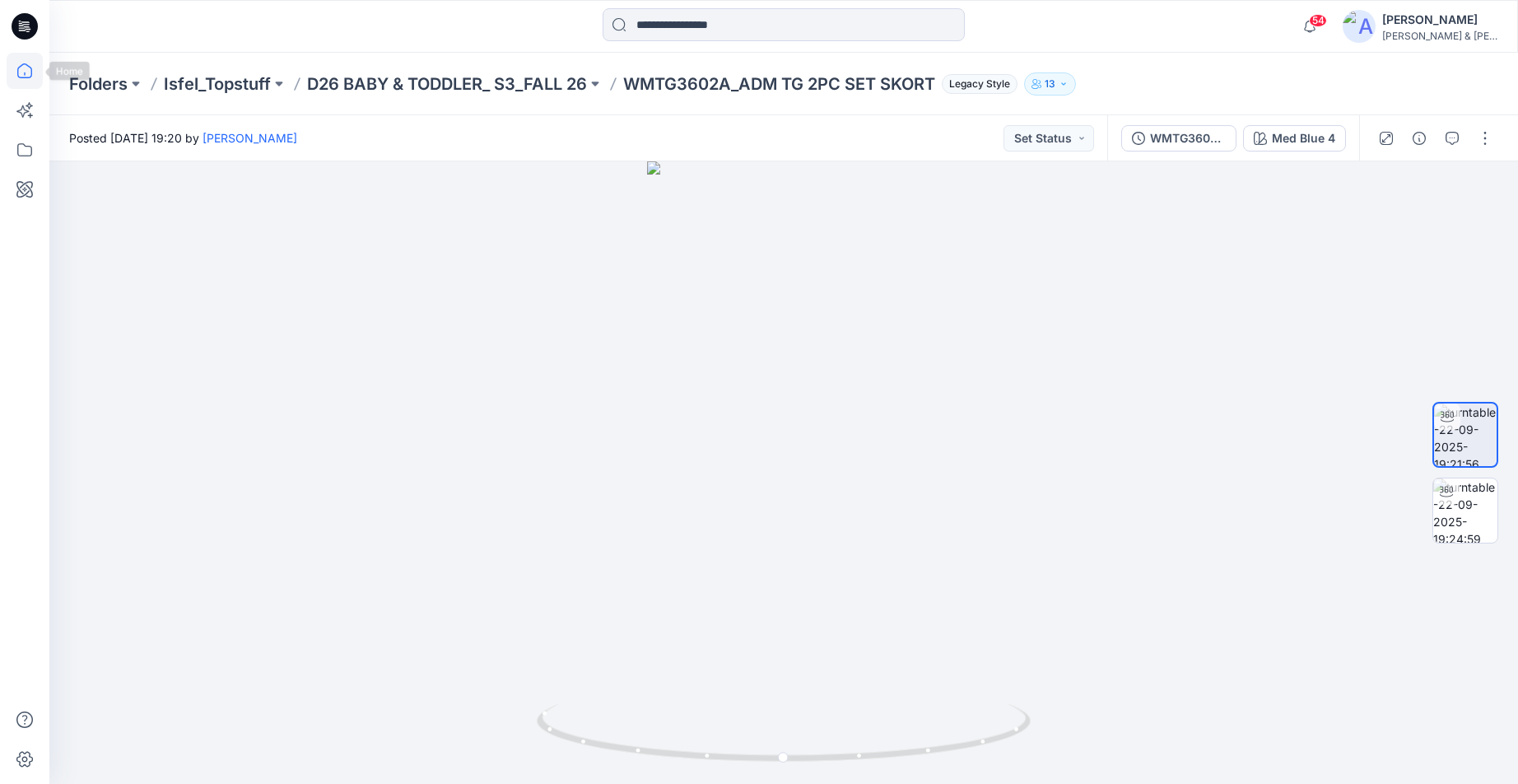
click at [29, 71] on icon at bounding box center [24, 71] width 36 height 36
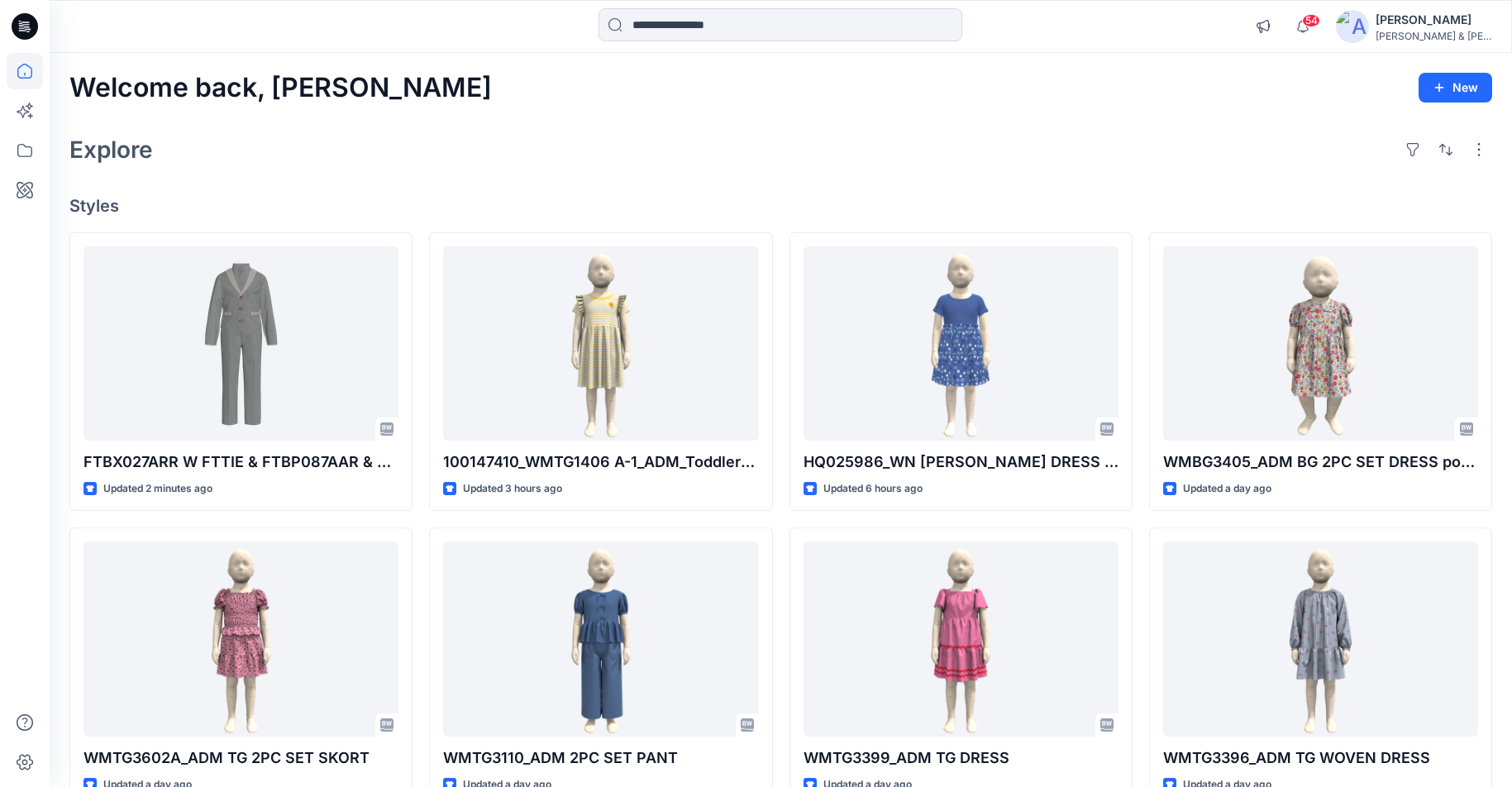
click at [964, 146] on div "Explore" at bounding box center [781, 149] width 1423 height 40
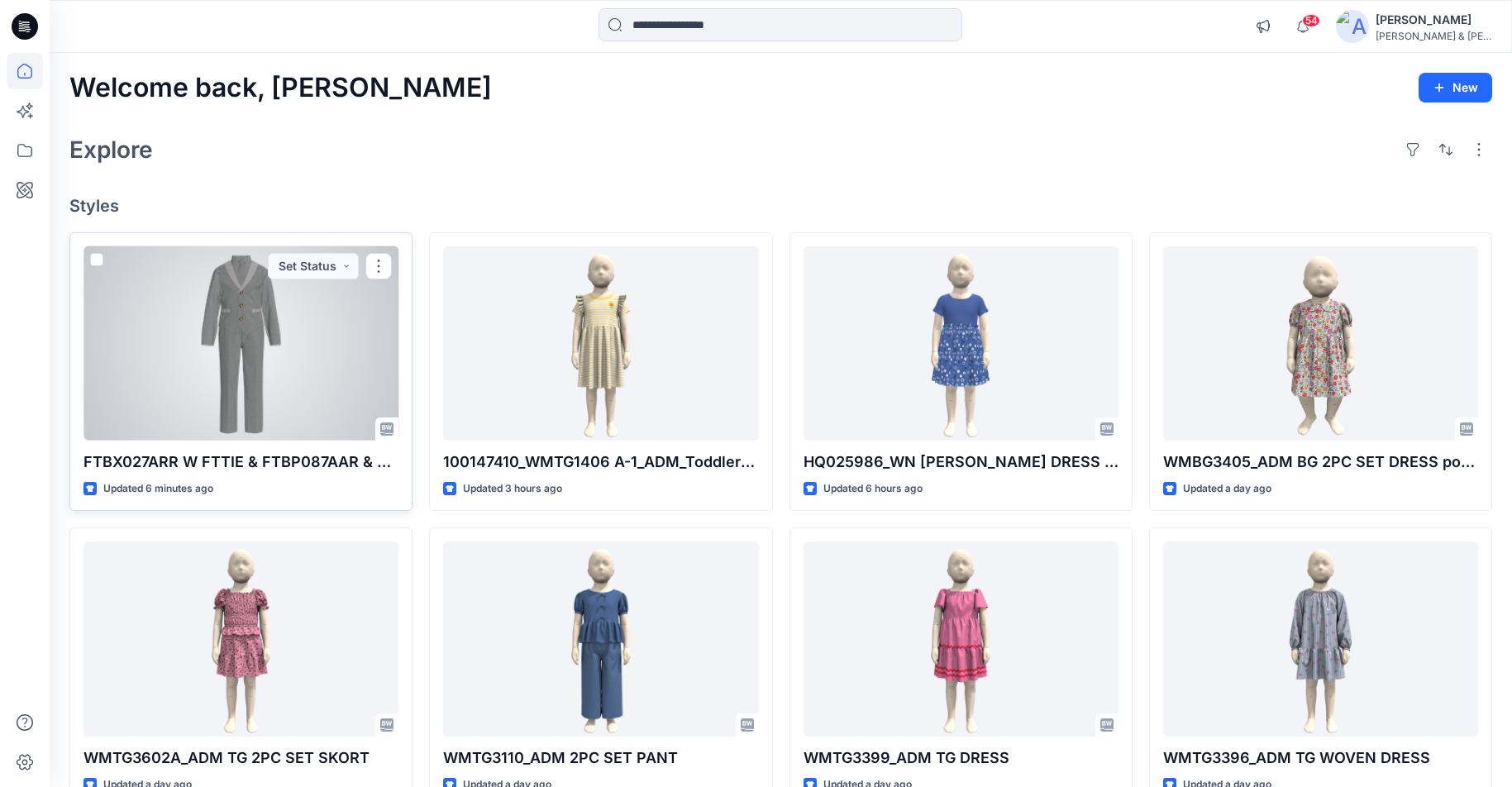
click at [239, 346] on div at bounding box center [241, 344] width 314 height 194
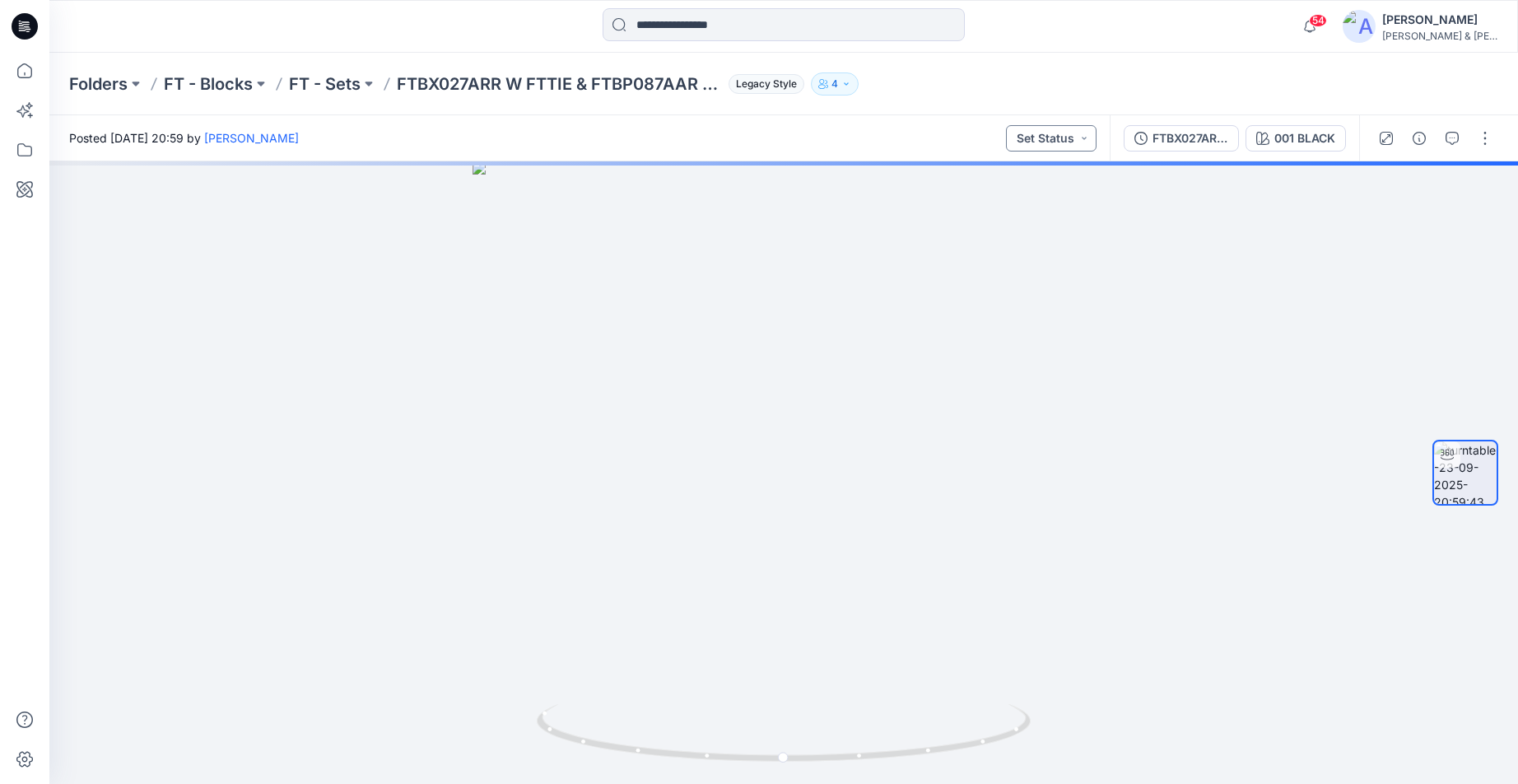
click at [1080, 140] on button "Set Status" at bounding box center [1052, 137] width 91 height 26
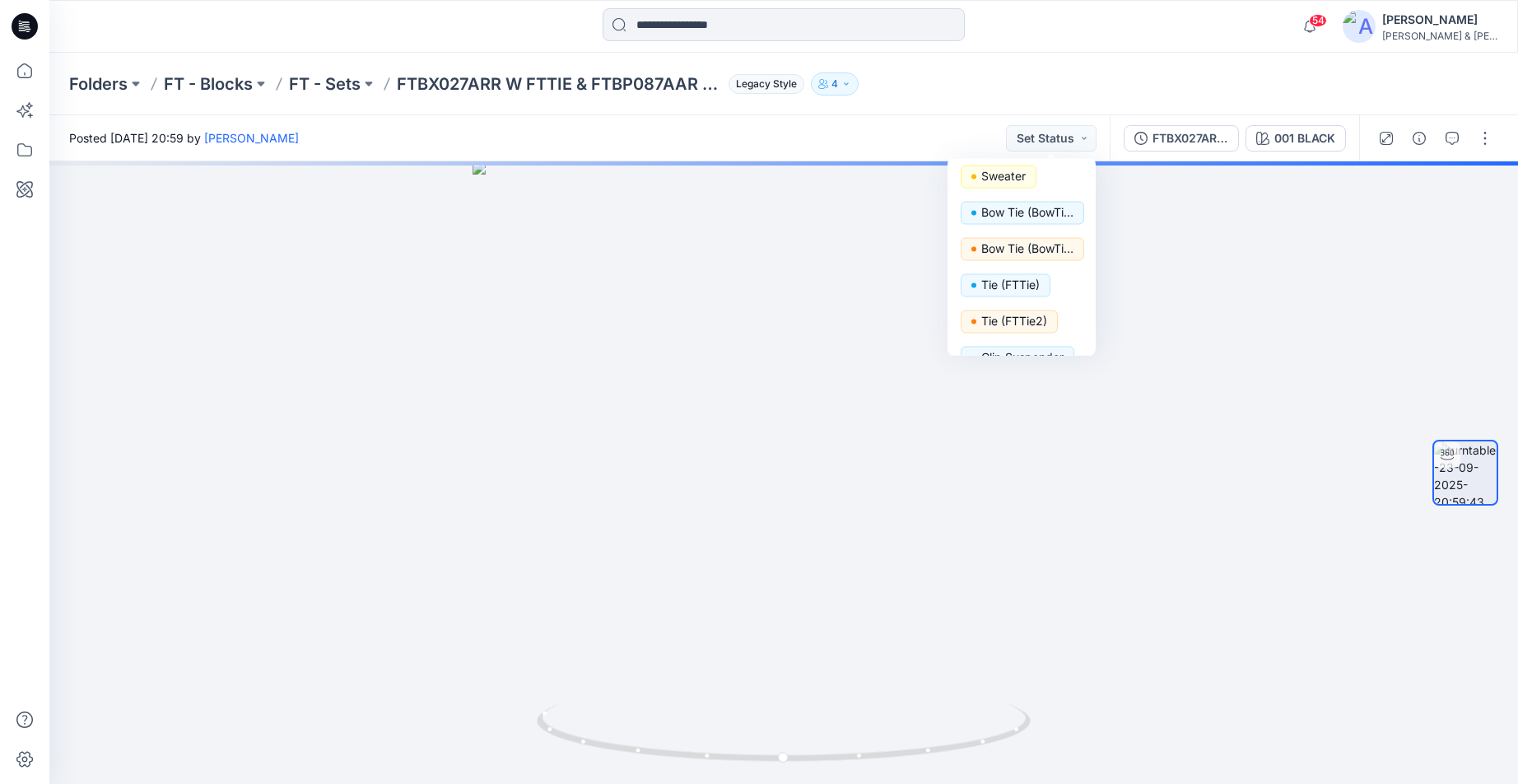
scroll to position [150, 0]
click at [1028, 285] on p "Tie (FTTie)" at bounding box center [1010, 282] width 58 height 21
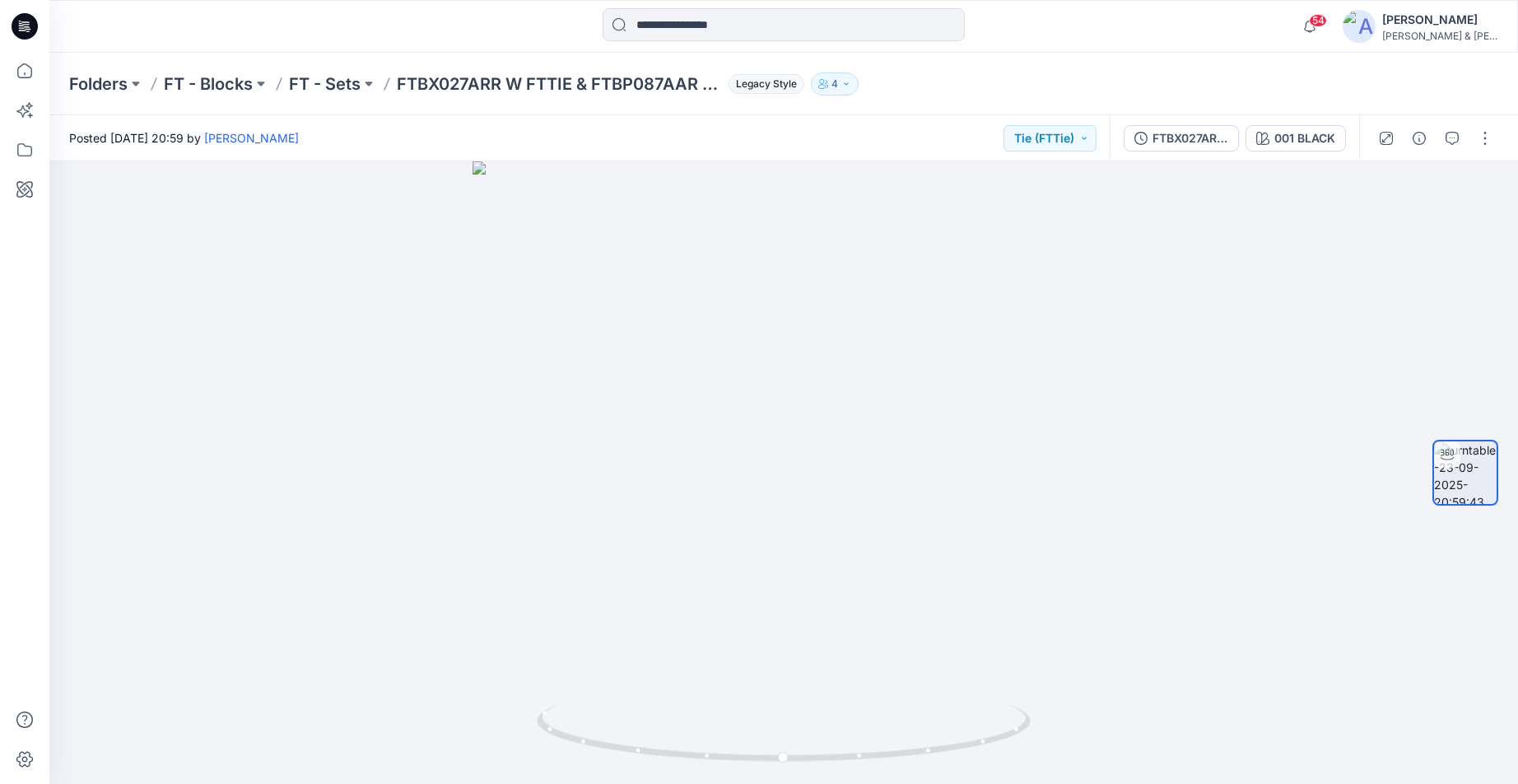
click at [843, 136] on div "Posted [DATE] 20:59 by [PERSON_NAME] Tie (FTTie)" at bounding box center [579, 137] width 1061 height 45
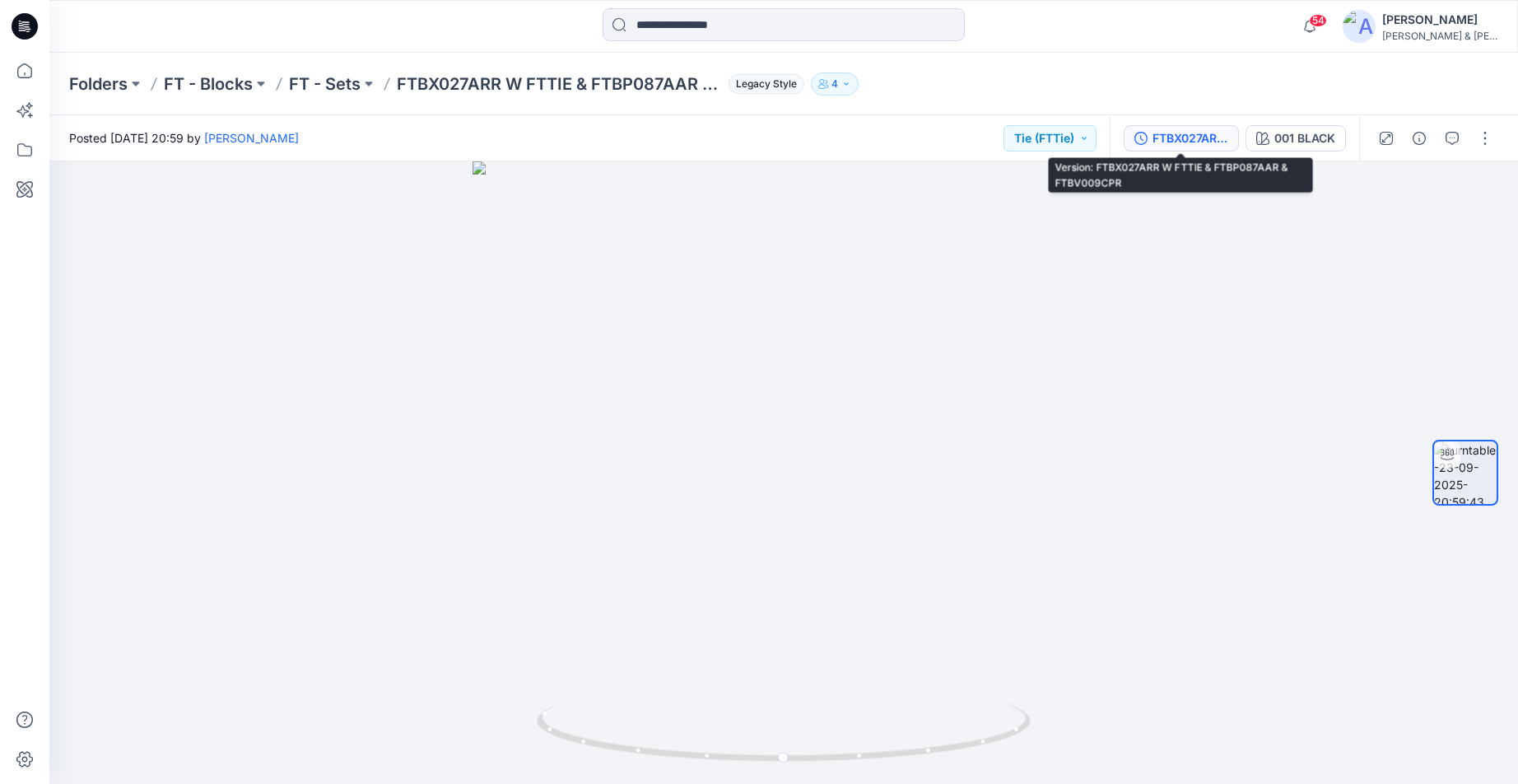
click at [1183, 136] on div "FTBX027ARR W FTTIE & FTBP087AAR & FTBV009CPR" at bounding box center [1190, 138] width 75 height 18
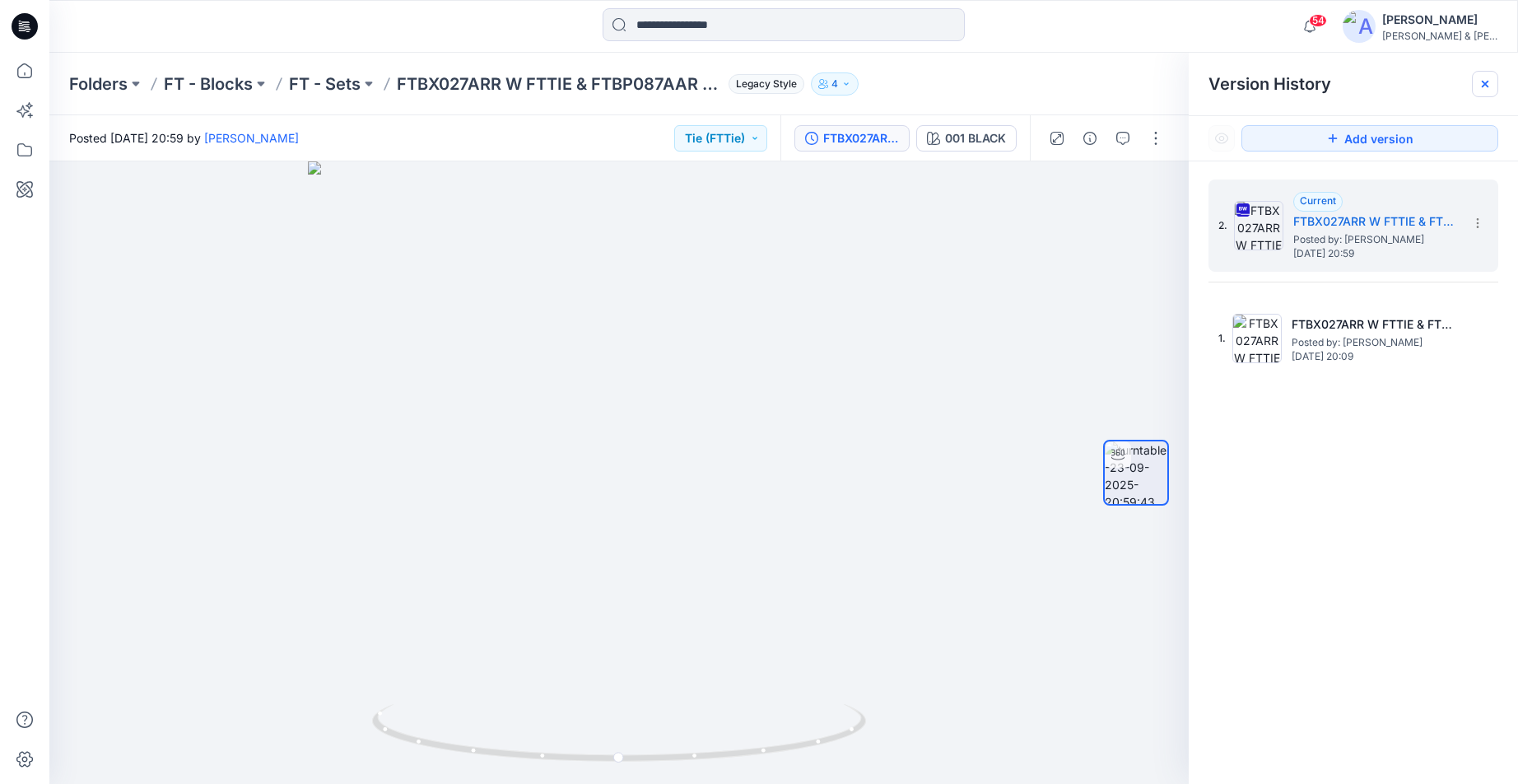
click at [1490, 89] on icon at bounding box center [1486, 84] width 14 height 14
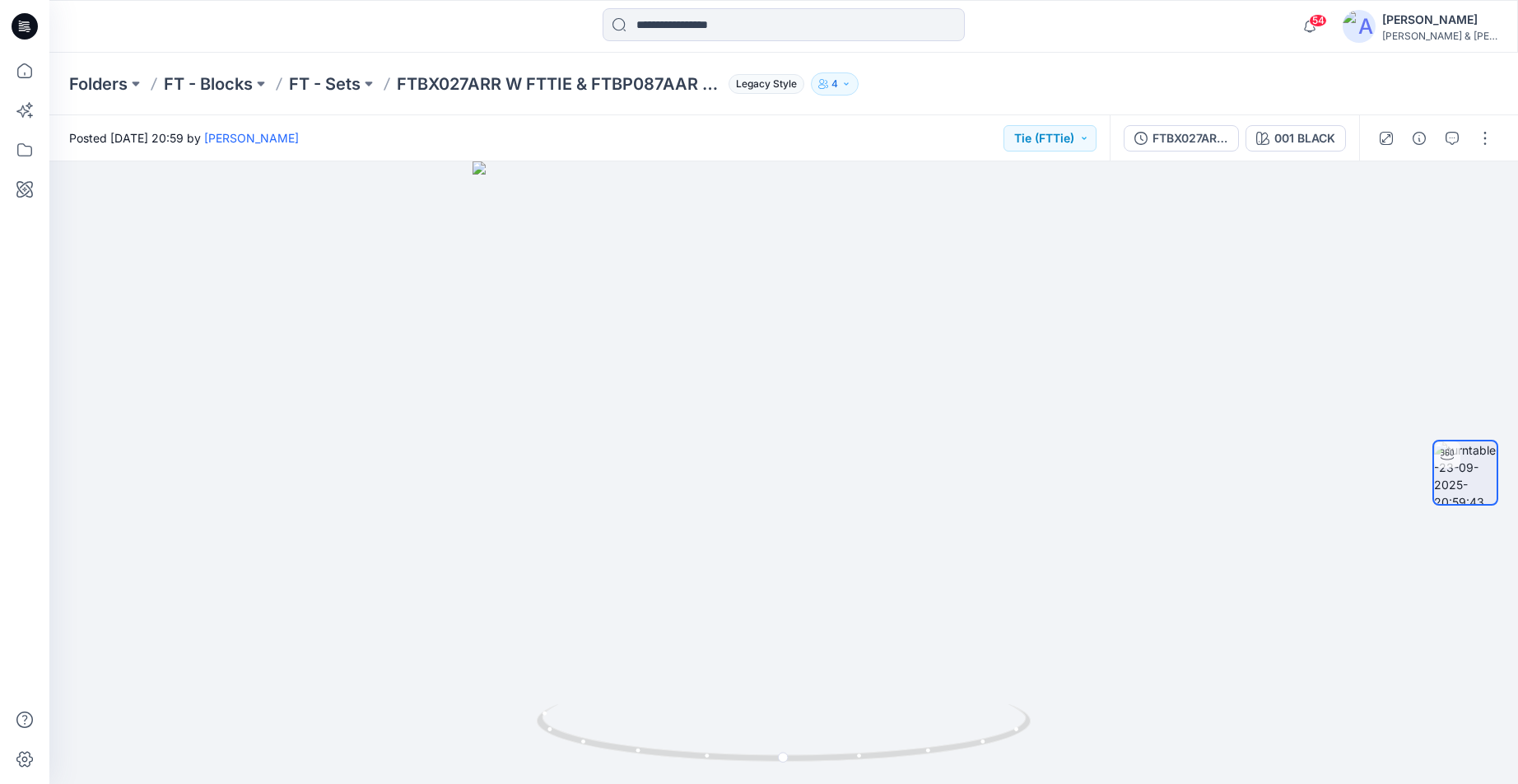
click at [905, 119] on div "Posted [DATE] 20:59 by [PERSON_NAME] Tie (FTTie)" at bounding box center [579, 137] width 1061 height 45
